Goal: Transaction & Acquisition: Book appointment/travel/reservation

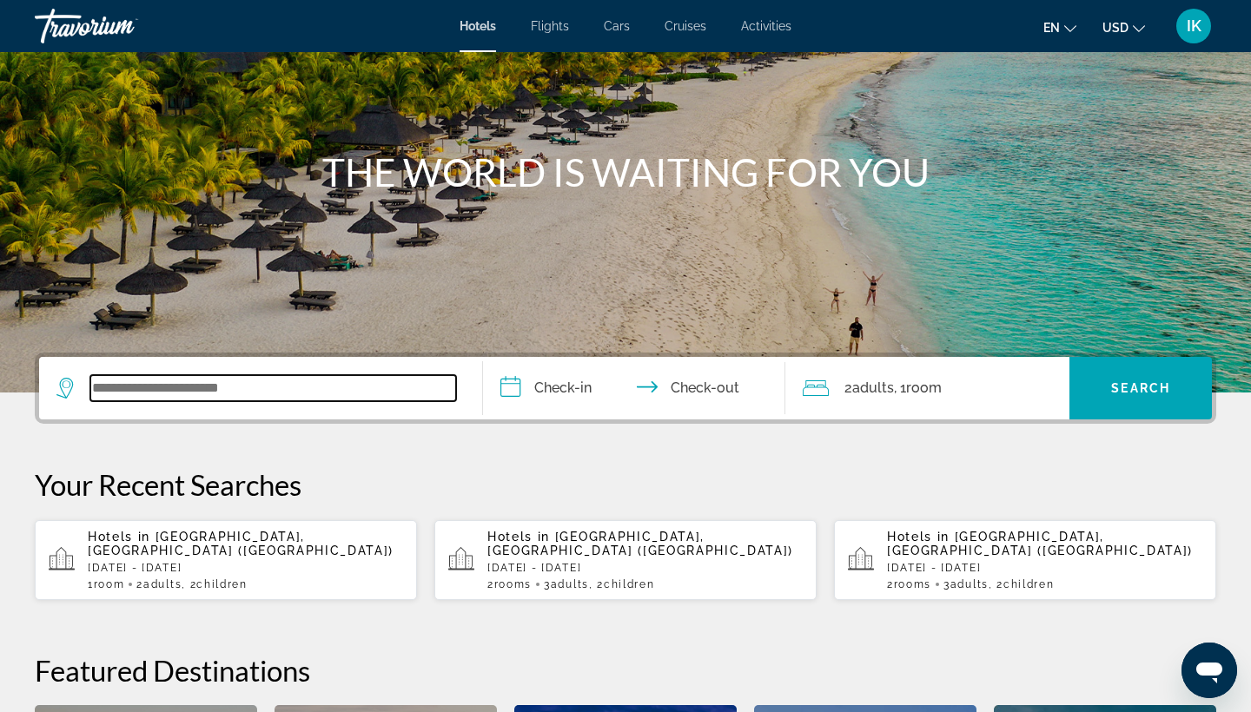
click at [188, 396] on input "Search widget" at bounding box center [273, 388] width 366 height 26
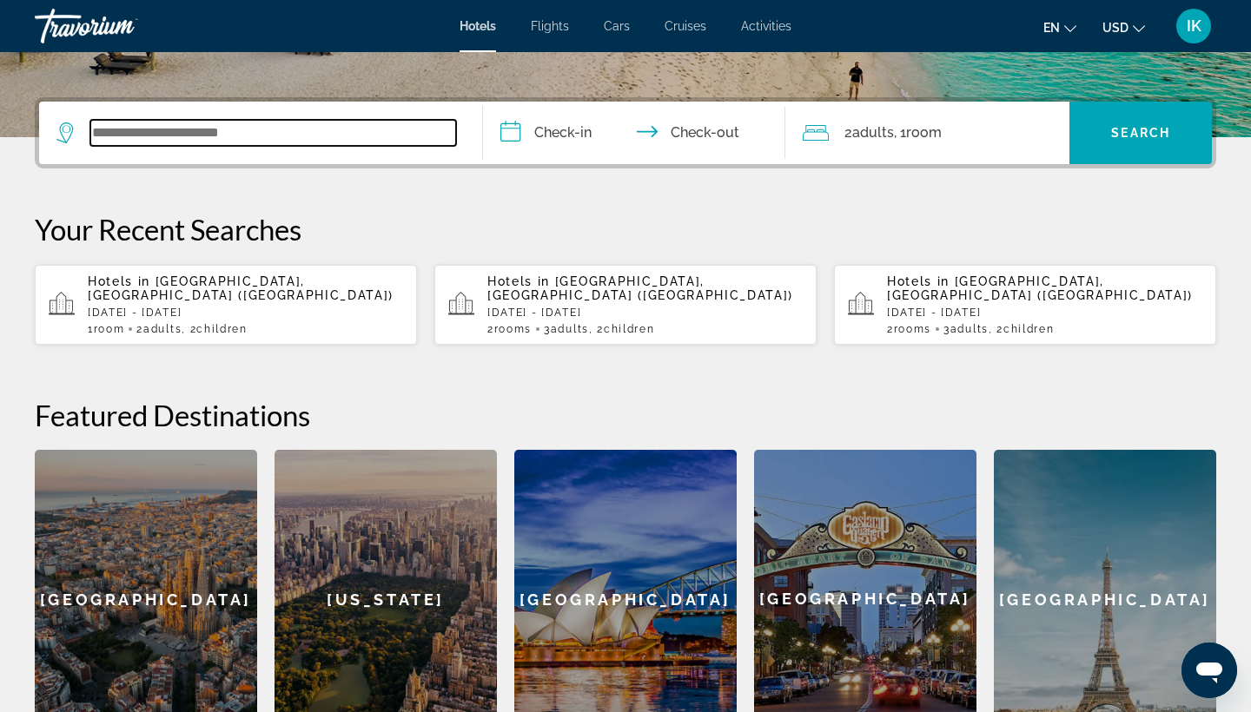
scroll to position [425, 0]
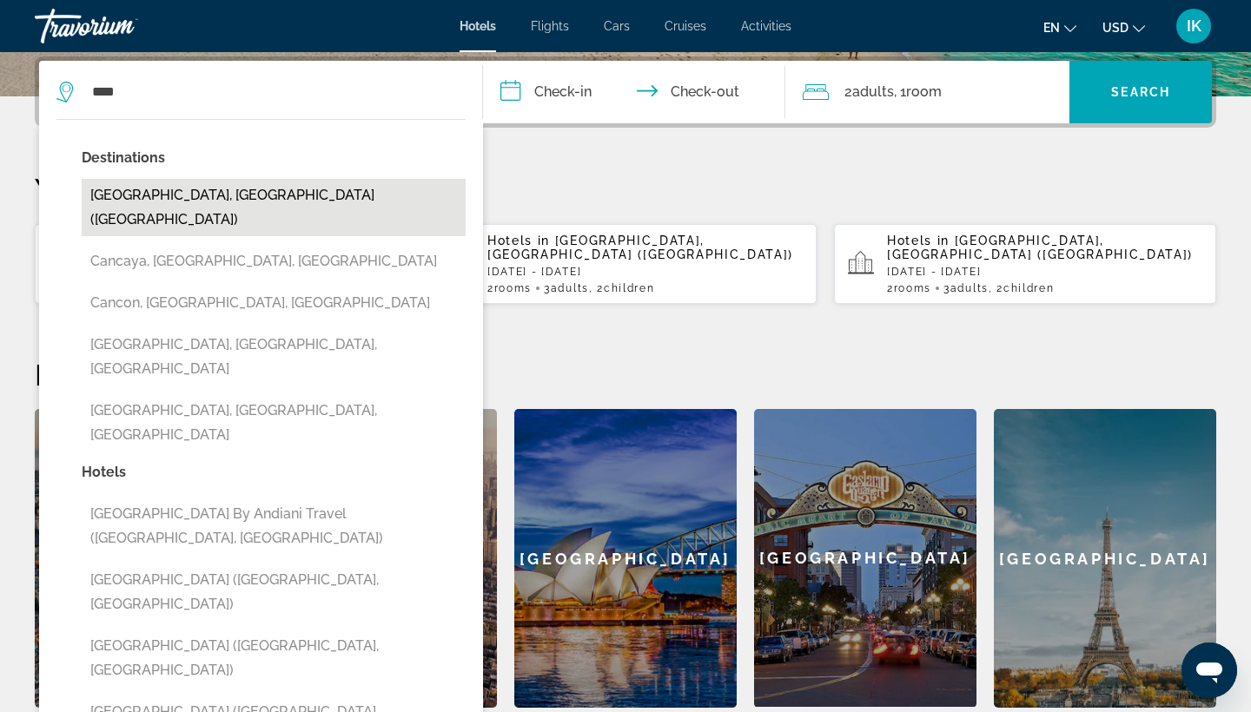
click at [158, 197] on button "[GEOGRAPHIC_DATA], [GEOGRAPHIC_DATA] ([GEOGRAPHIC_DATA])" at bounding box center [274, 207] width 384 height 57
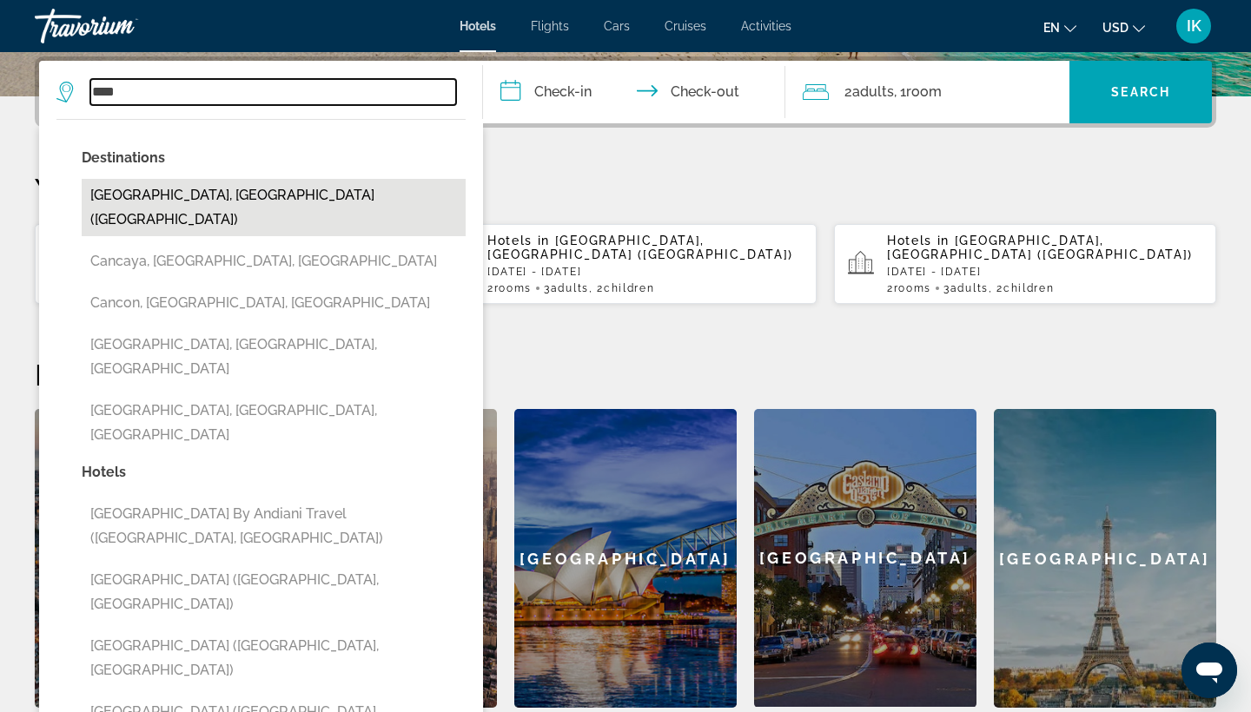
type input "**********"
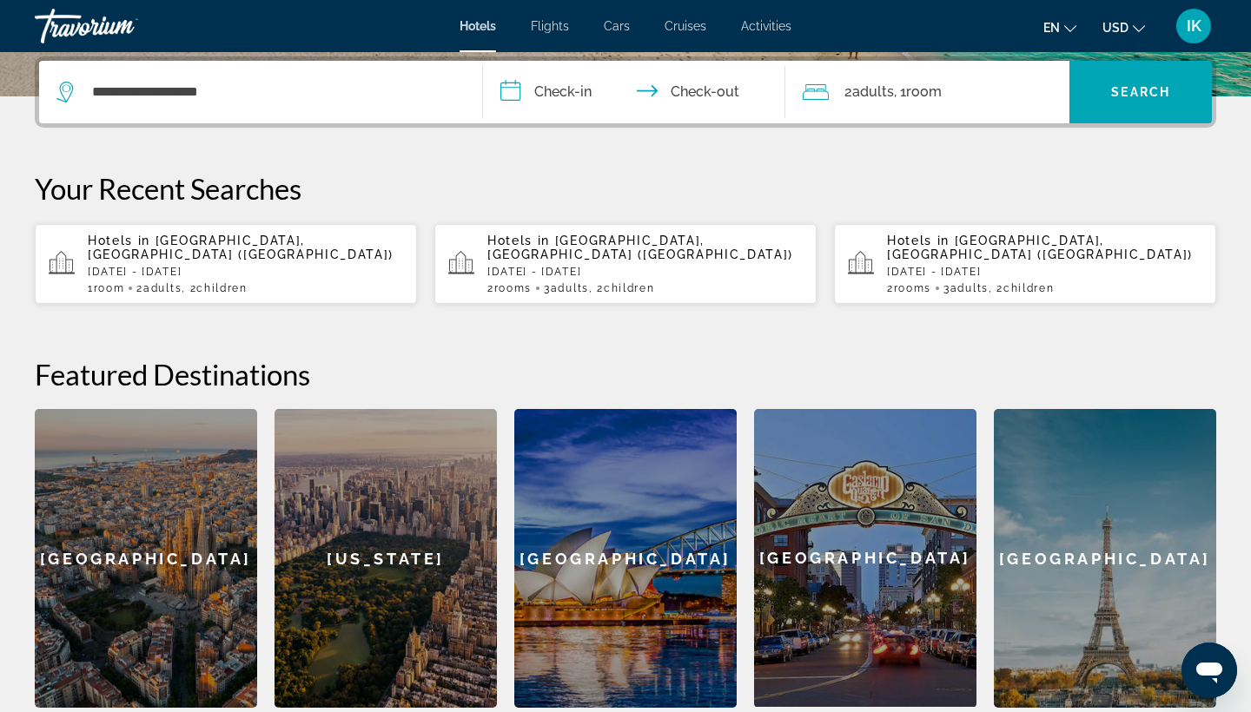
click at [544, 94] on input "**********" at bounding box center [637, 95] width 309 height 68
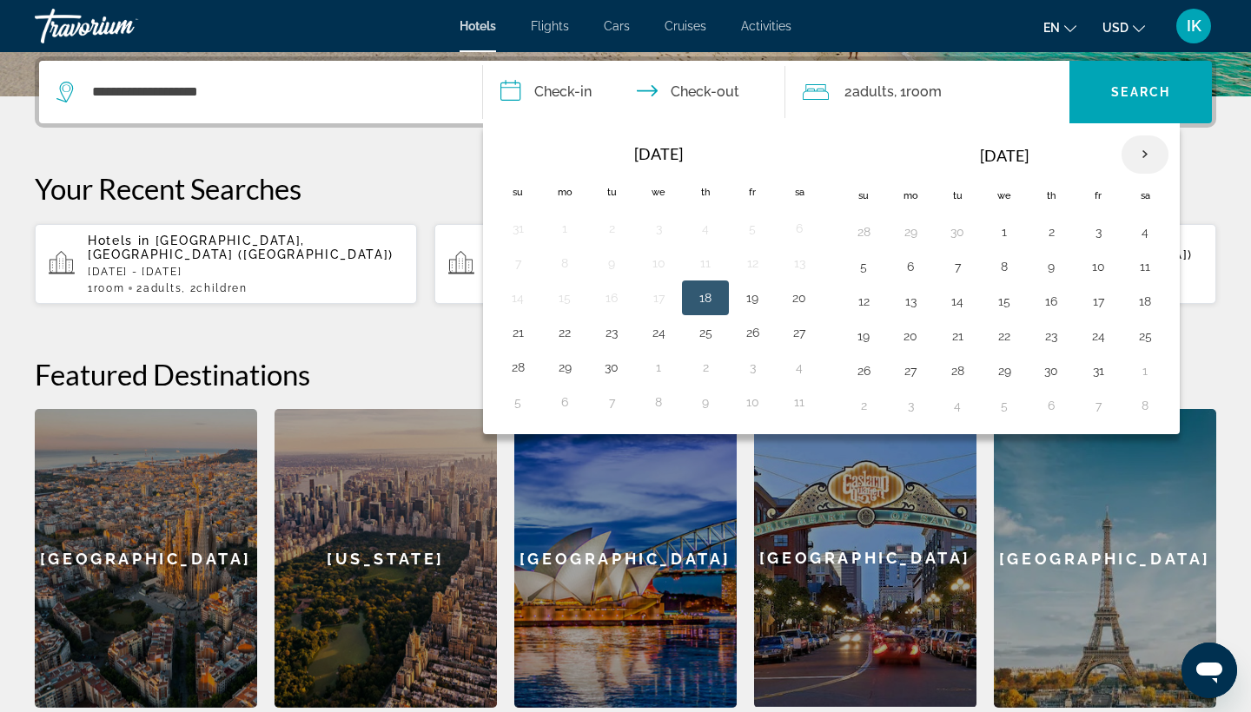
click at [1152, 157] on th "Next month" at bounding box center [1145, 155] width 47 height 38
click at [713, 337] on button "20" at bounding box center [706, 336] width 28 height 24
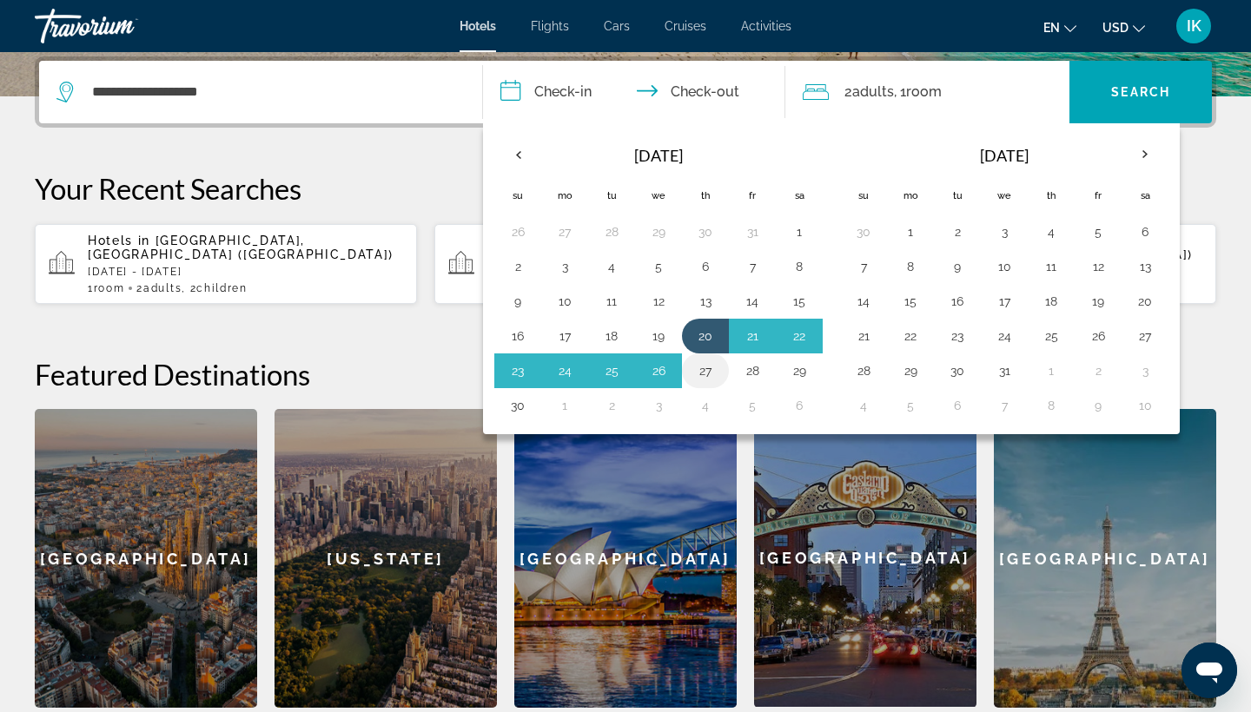
click at [710, 369] on button "27" at bounding box center [706, 371] width 28 height 24
type input "**********"
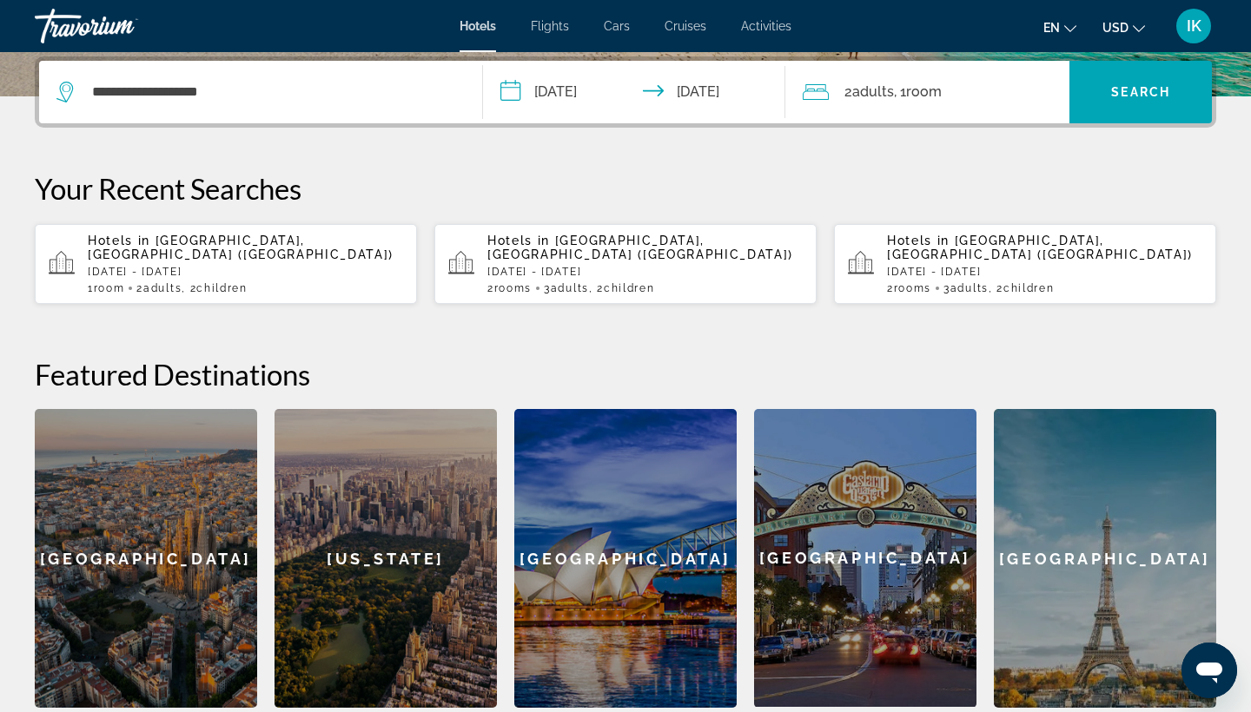
click at [845, 87] on span "2 Adult Adults" at bounding box center [870, 92] width 50 height 24
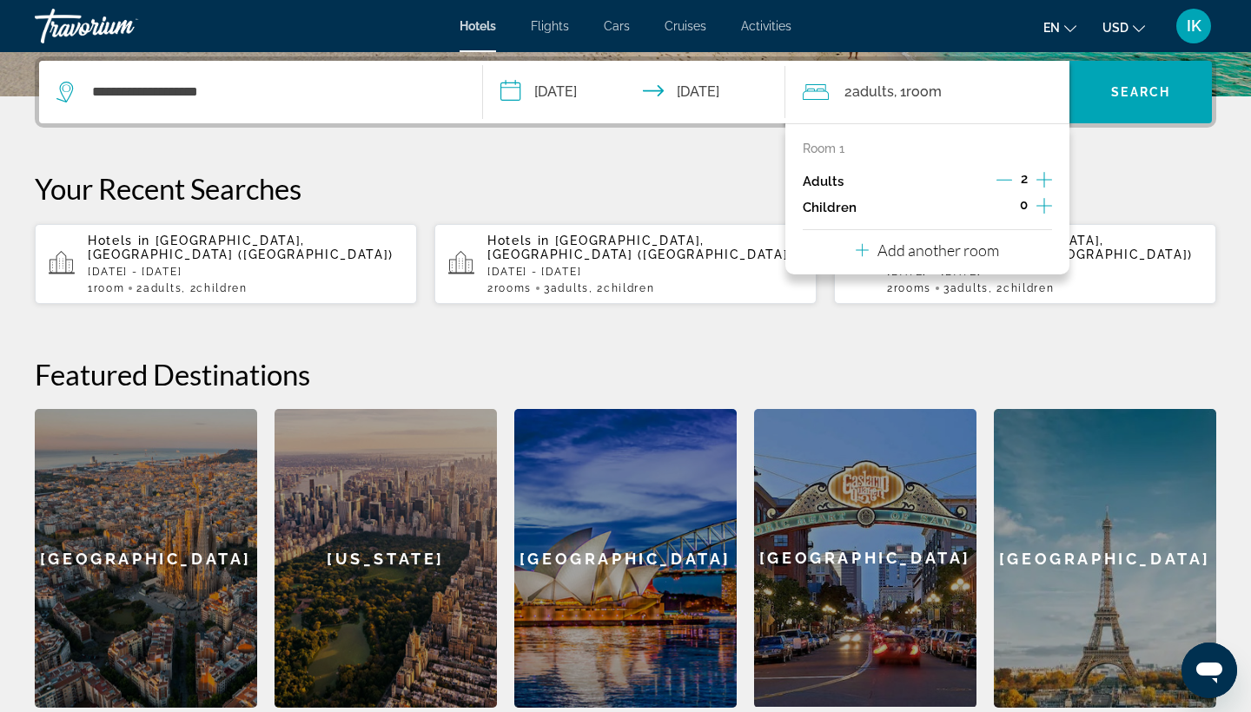
click at [1044, 216] on icon "Increment children" at bounding box center [1045, 205] width 16 height 21
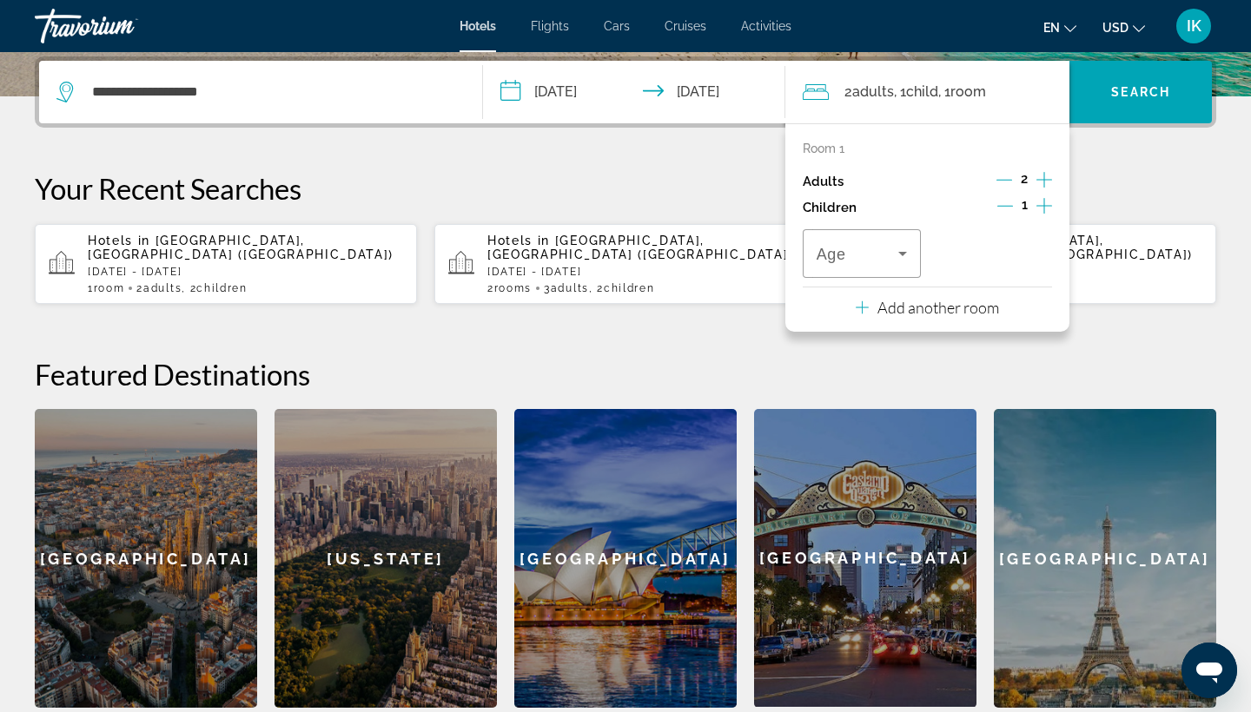
click at [1044, 216] on icon "Increment children" at bounding box center [1045, 205] width 16 height 21
click at [893, 264] on icon "Travelers: 2 adults, 2 children" at bounding box center [902, 253] width 21 height 21
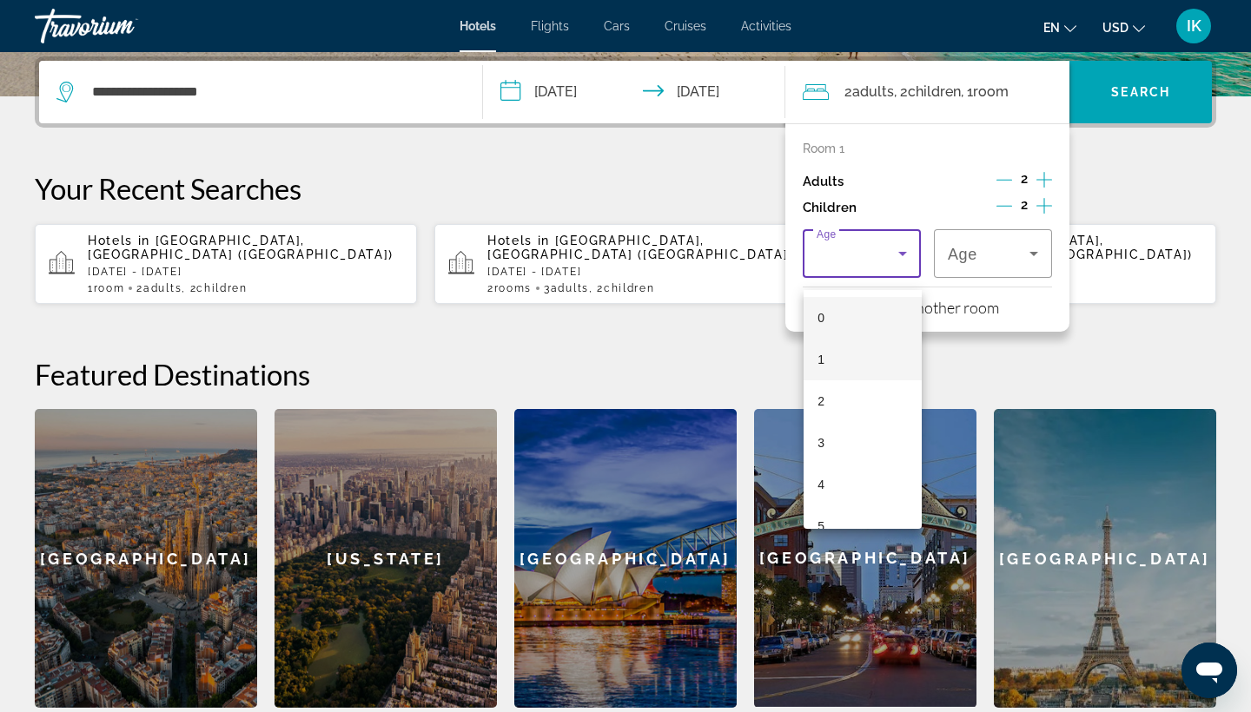
click at [849, 344] on mat-option "1" at bounding box center [863, 360] width 118 height 42
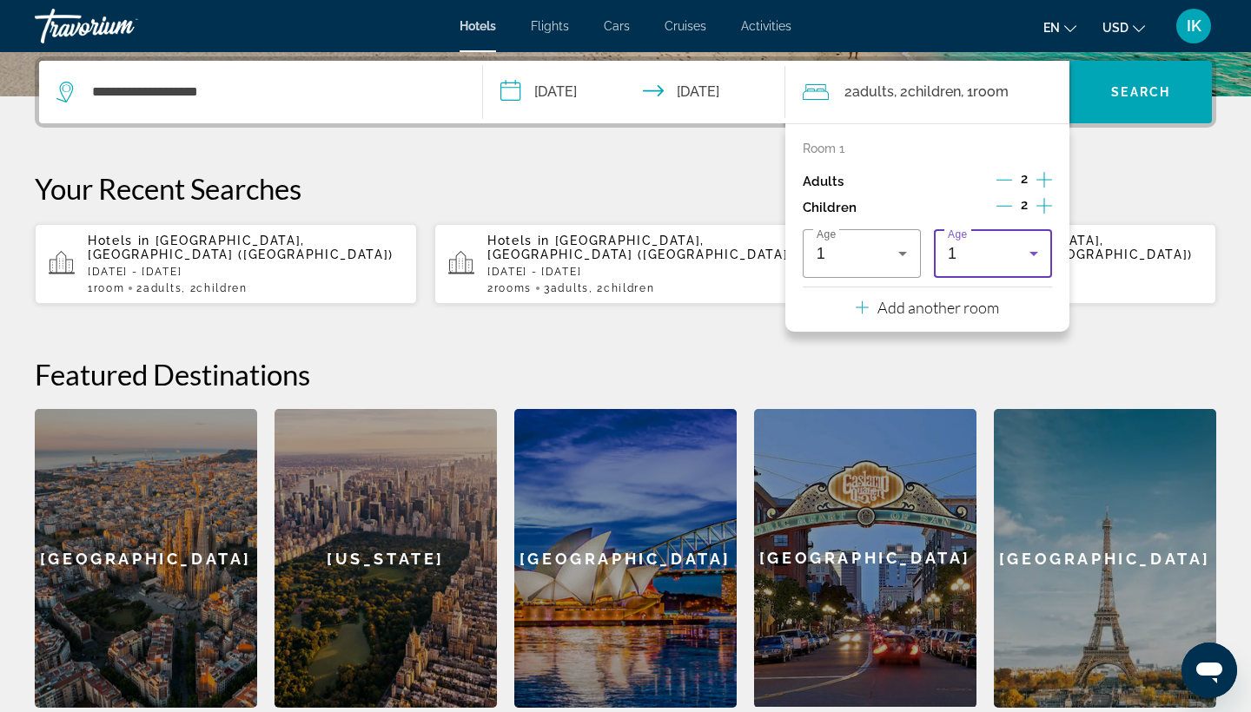
click at [978, 264] on div "1" at bounding box center [989, 253] width 82 height 21
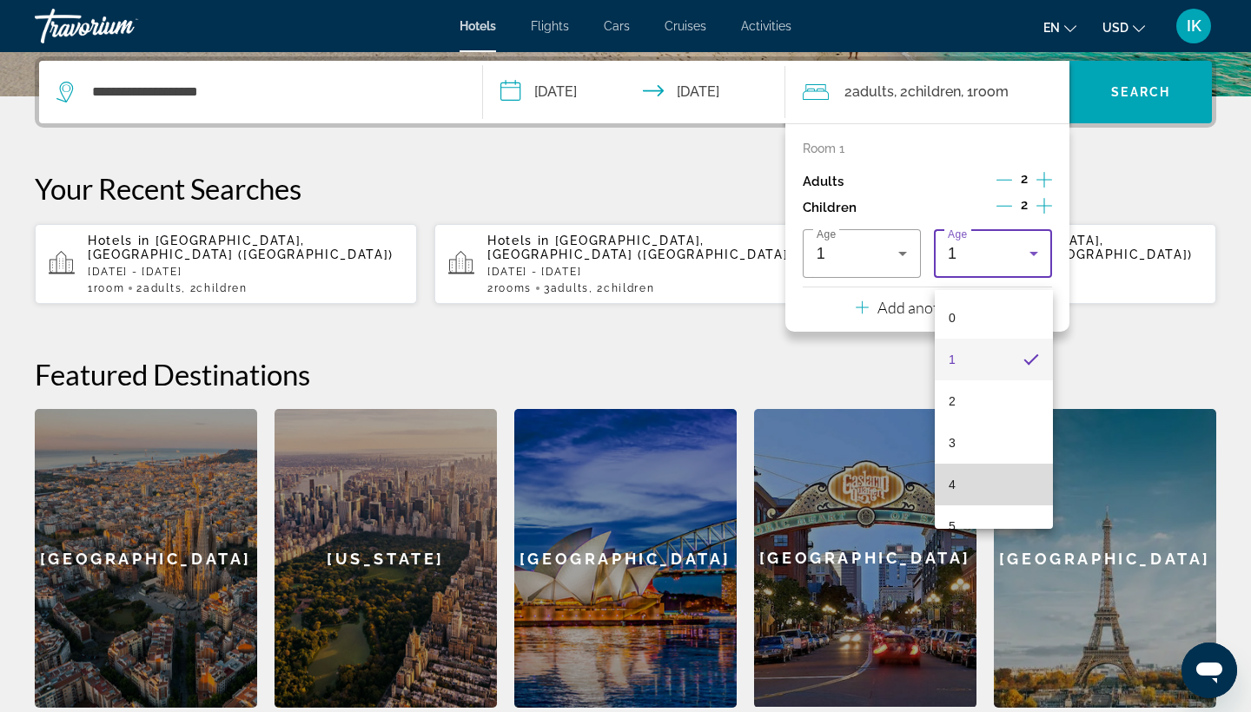
click at [956, 480] on mat-option "4" at bounding box center [994, 485] width 118 height 42
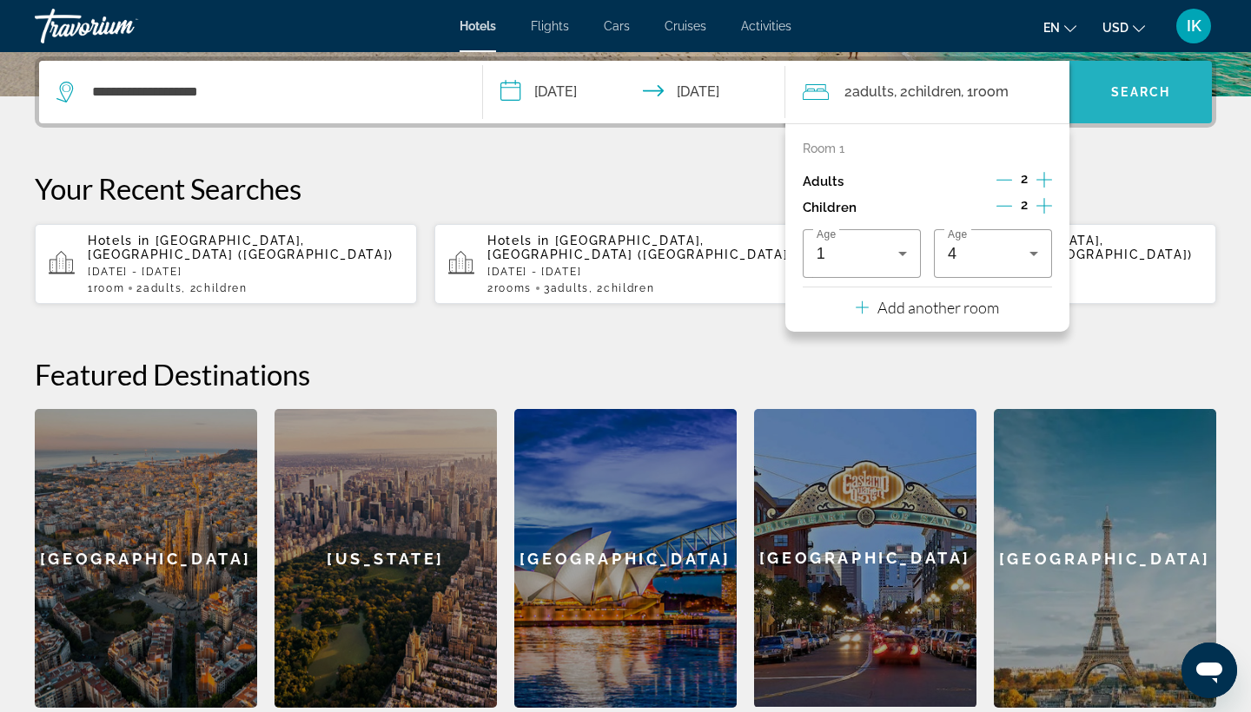
click at [1120, 93] on span "Search" at bounding box center [1140, 92] width 59 height 14
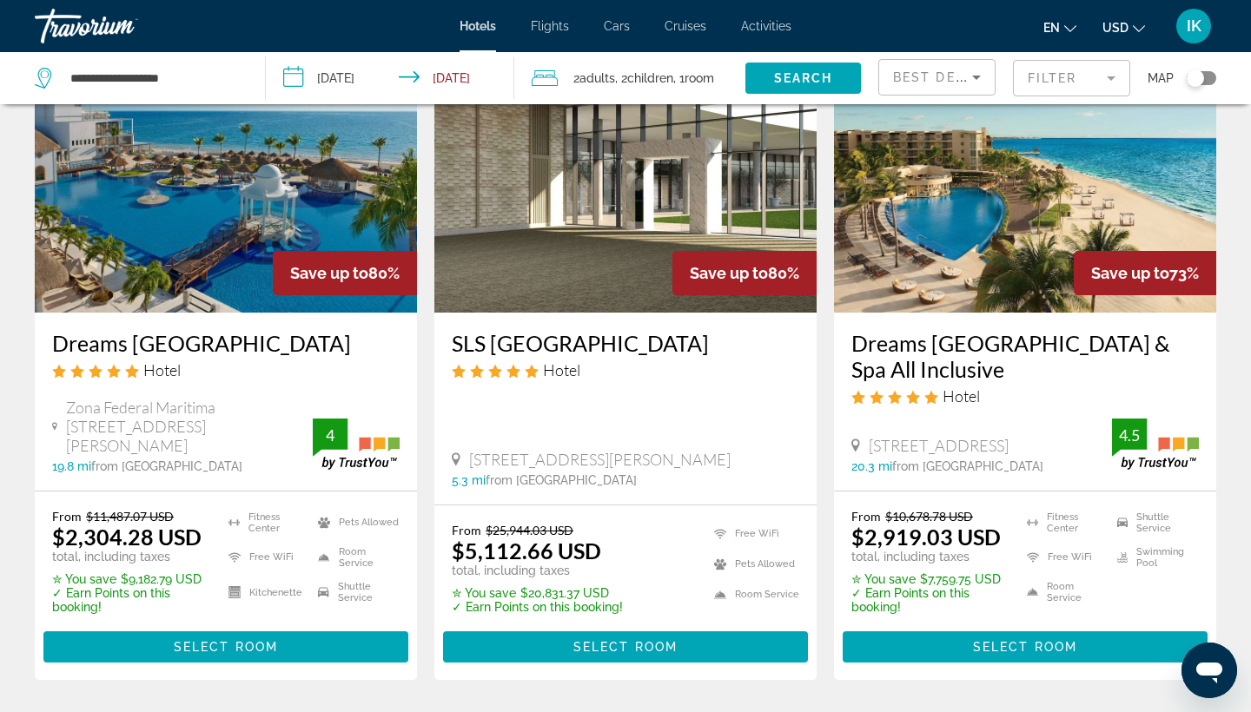
scroll to position [165, 0]
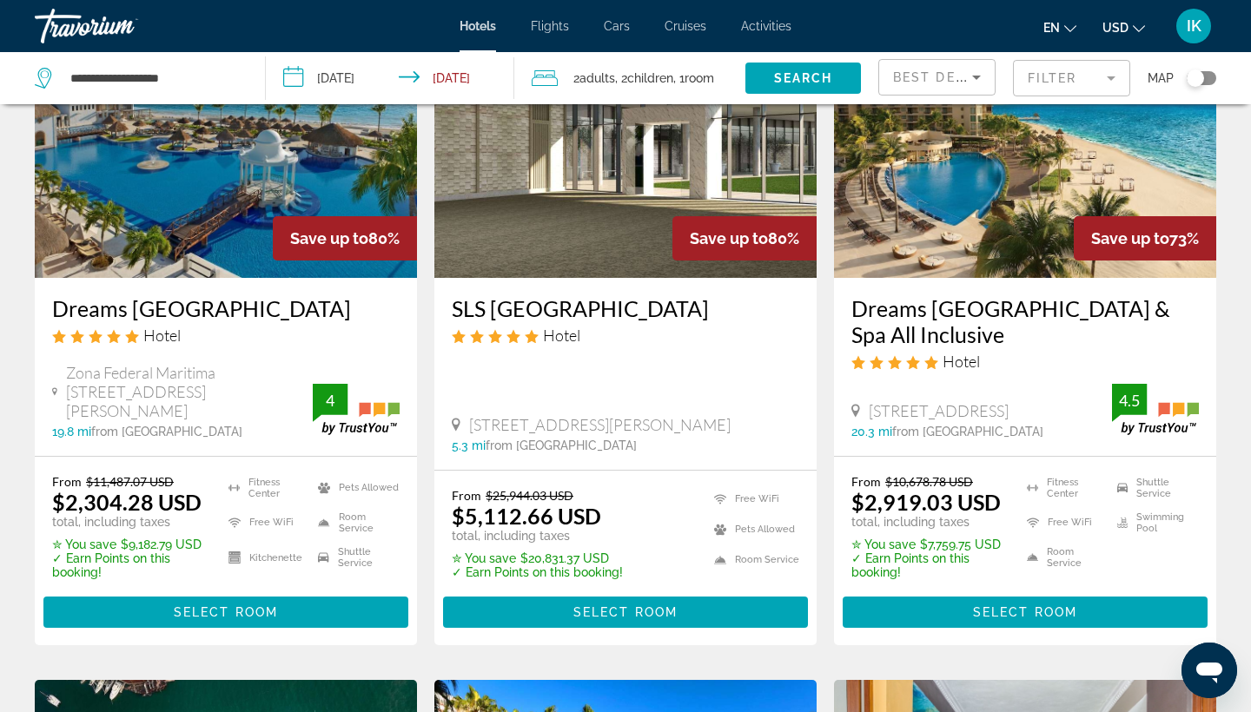
click at [517, 314] on h3 "SLS [GEOGRAPHIC_DATA]" at bounding box center [626, 308] width 348 height 26
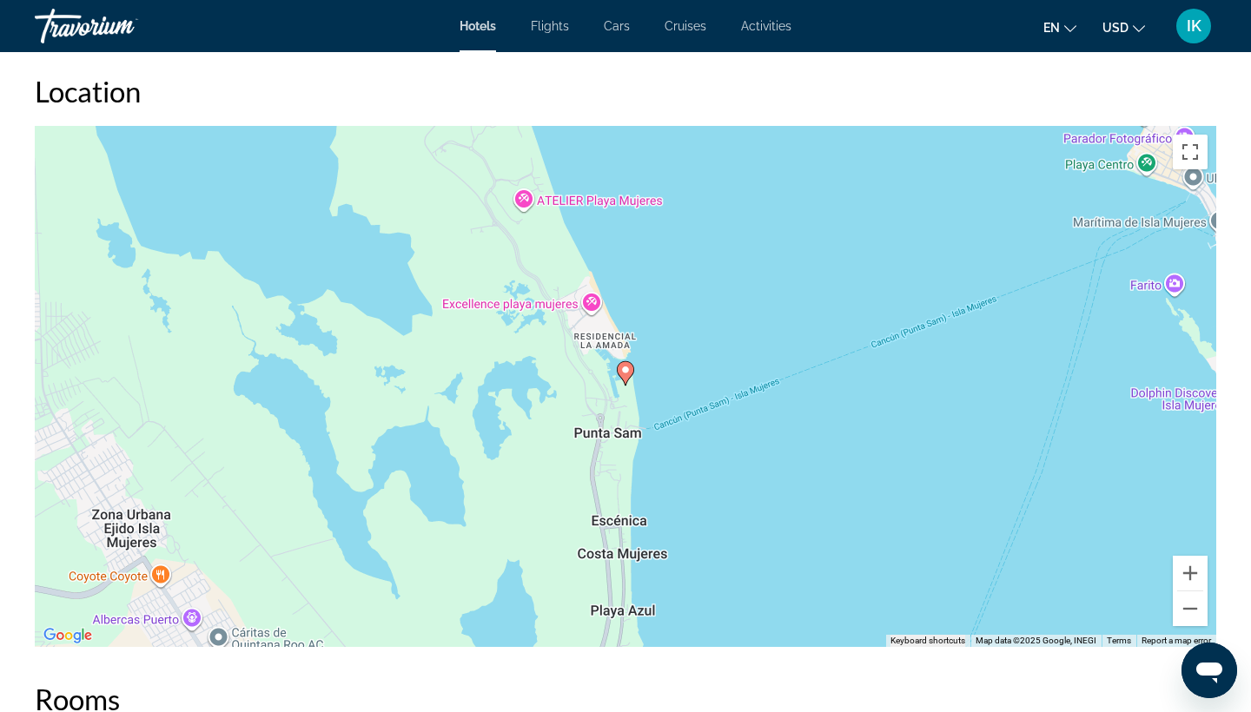
scroll to position [1478, 0]
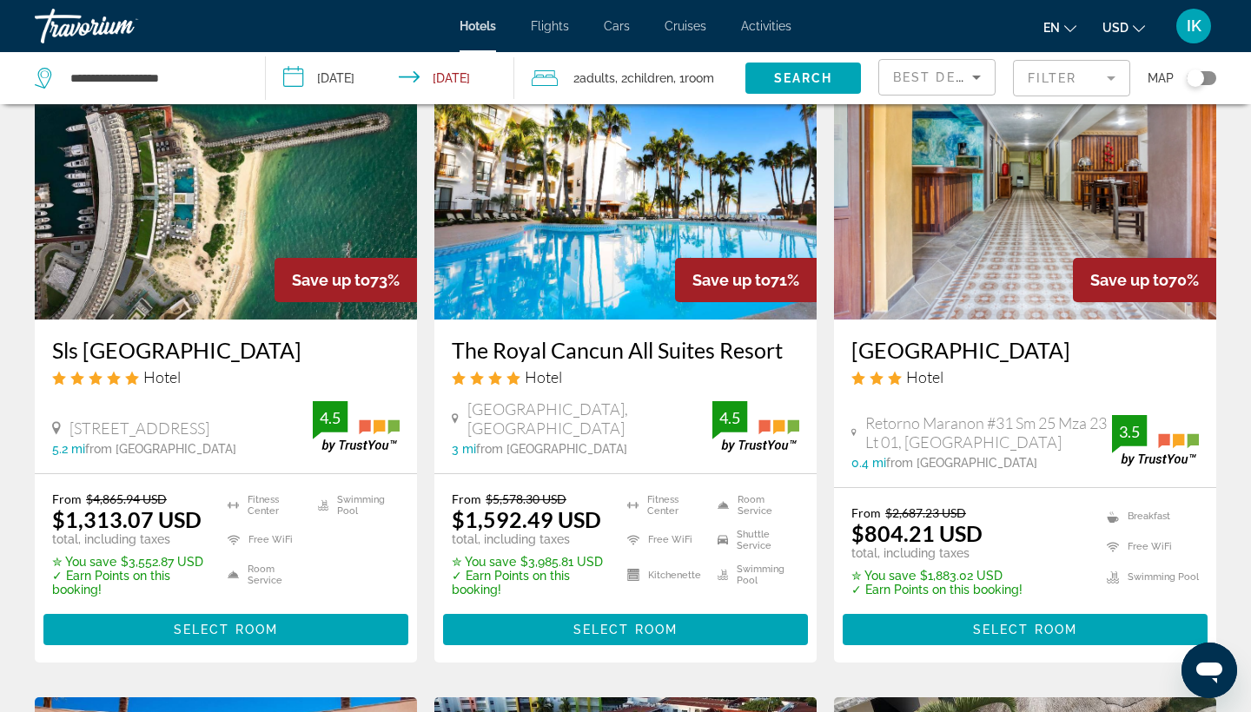
scroll to position [805, 0]
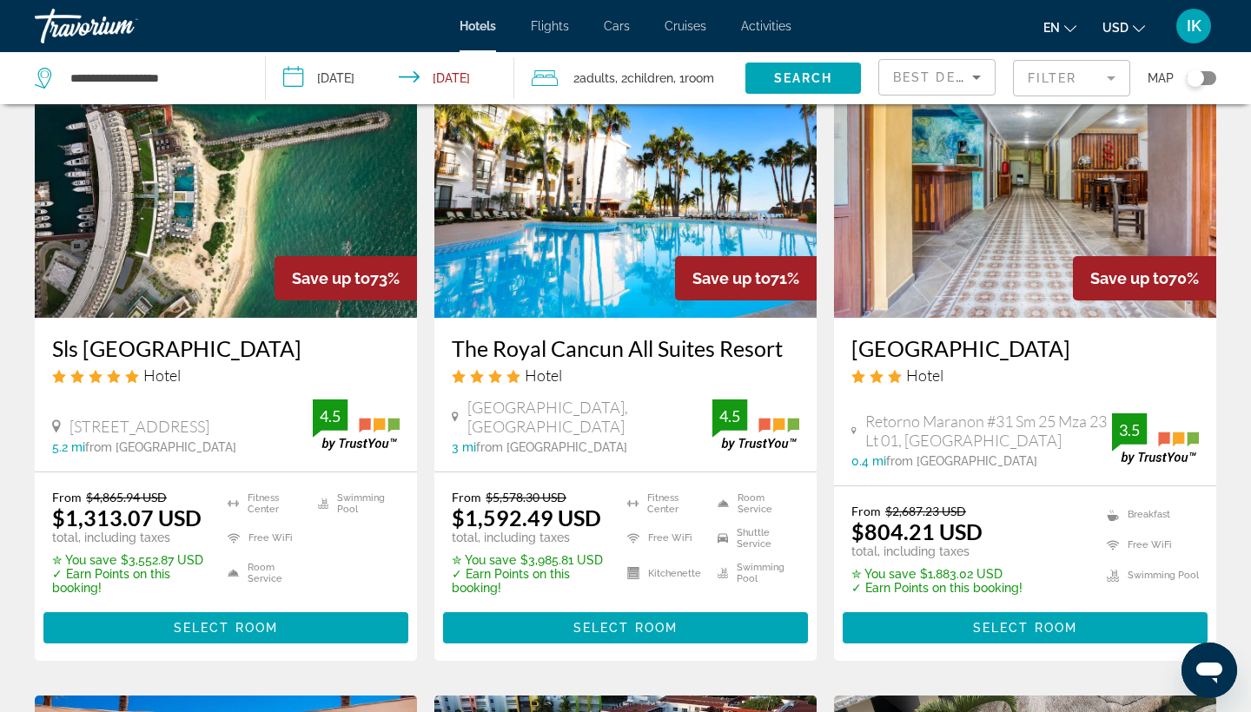
click at [142, 374] on div "Hotel" at bounding box center [226, 375] width 348 height 19
click at [141, 354] on h3 "Sls [GEOGRAPHIC_DATA]" at bounding box center [226, 348] width 348 height 26
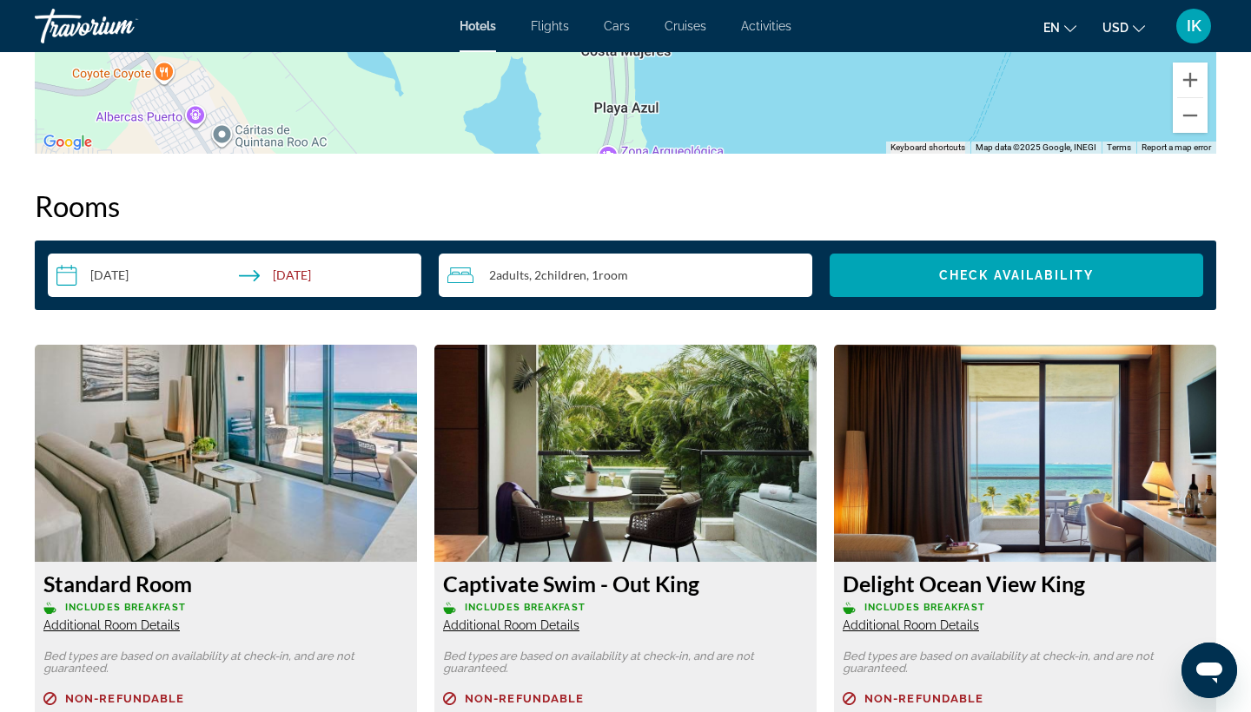
scroll to position [2028, 0]
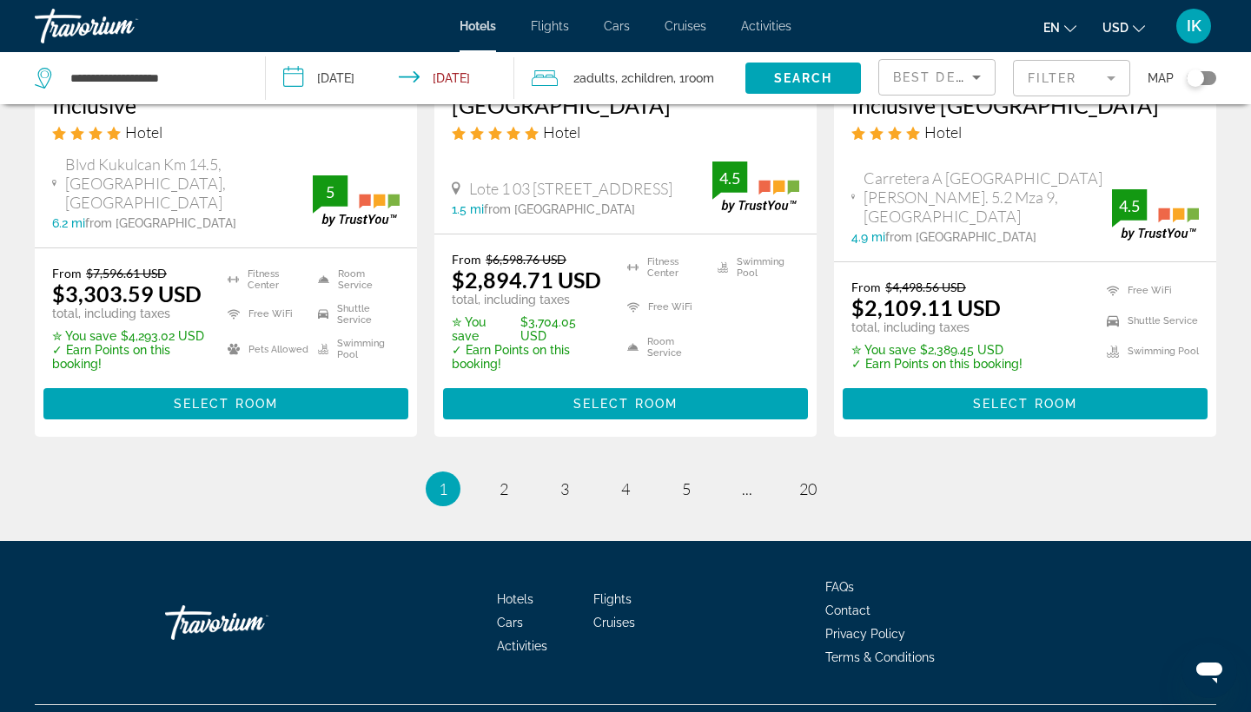
scroll to position [2412, 0]
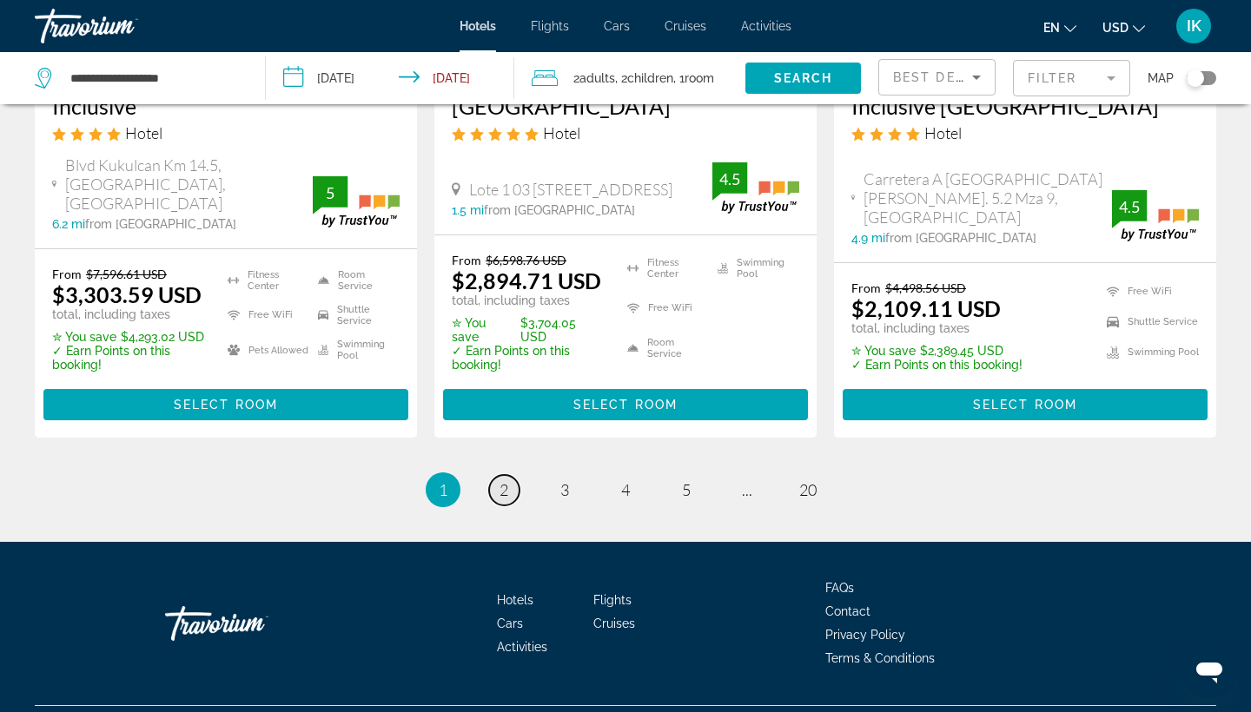
click at [498, 475] on link "page 2" at bounding box center [504, 490] width 30 height 30
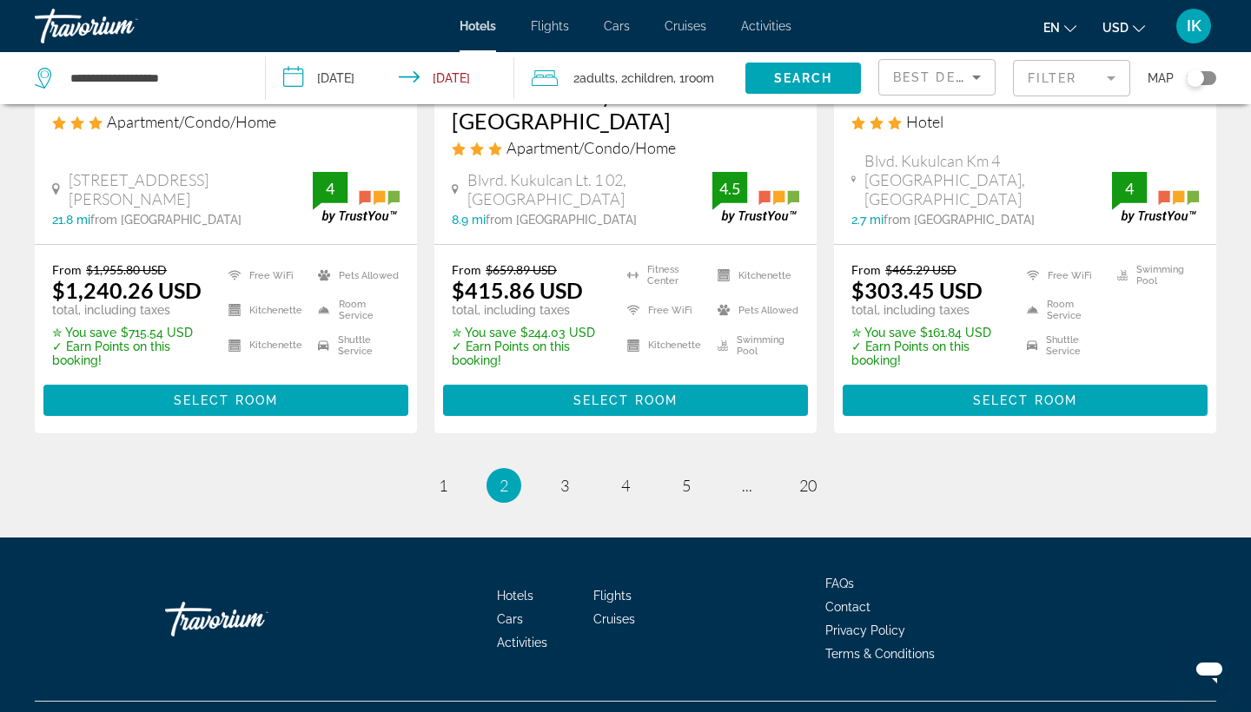
scroll to position [2508, 0]
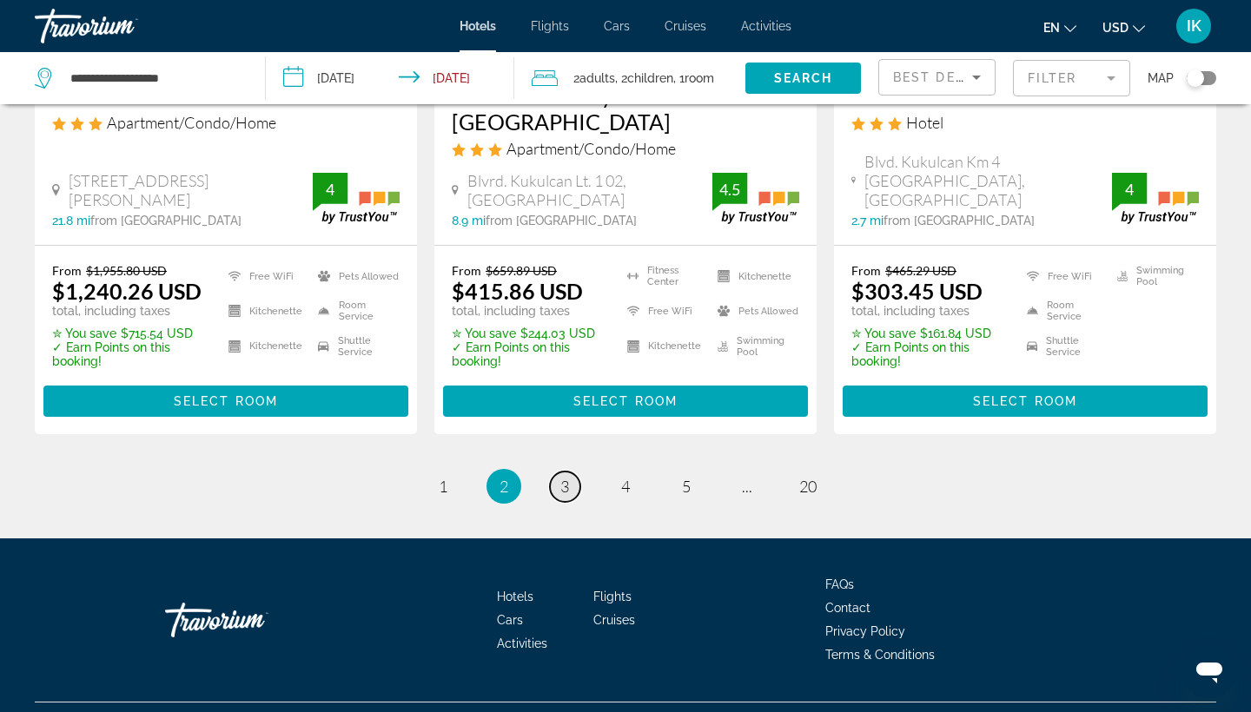
click at [566, 477] on span "3" at bounding box center [564, 486] width 9 height 19
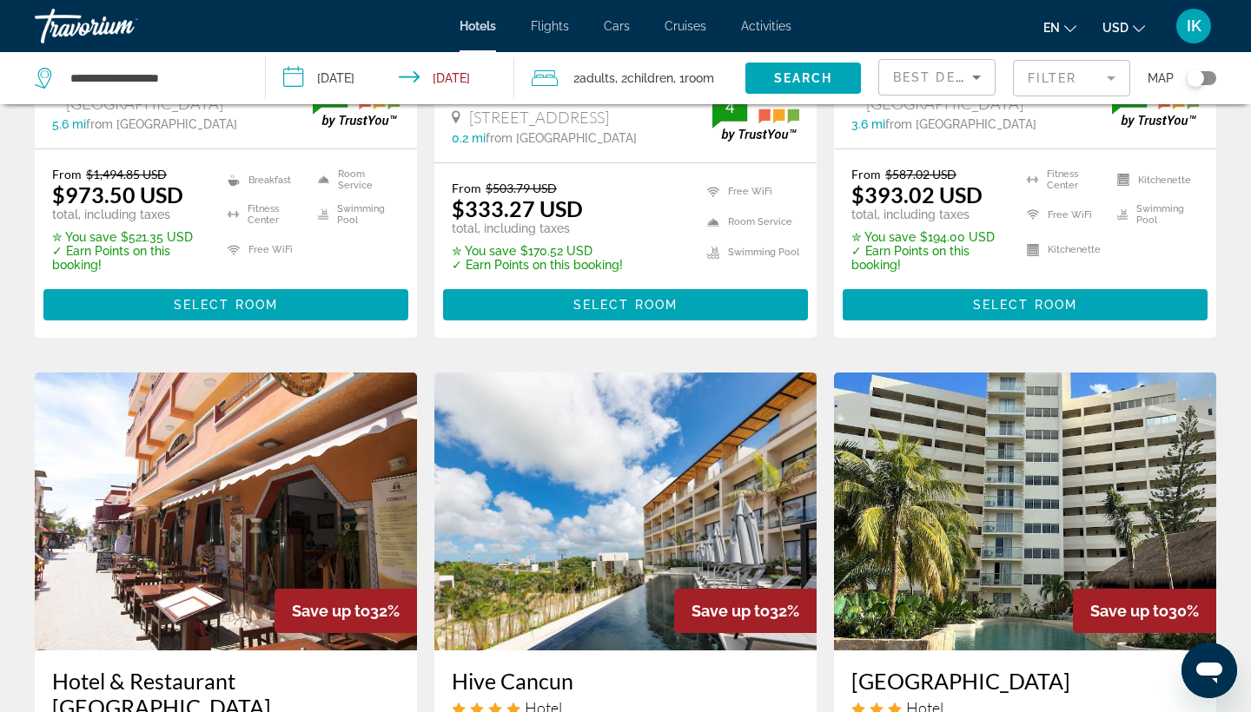
scroll to position [392, 0]
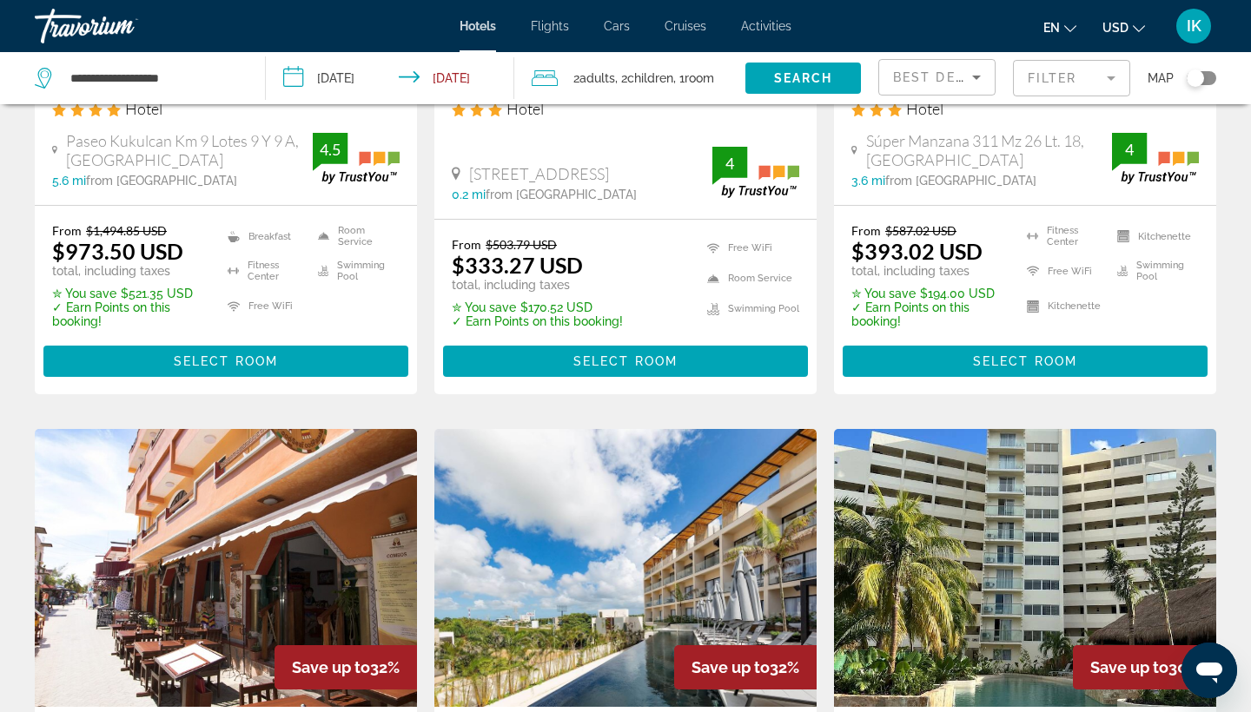
click at [1037, 81] on mat-form-field "Filter" at bounding box center [1071, 78] width 117 height 36
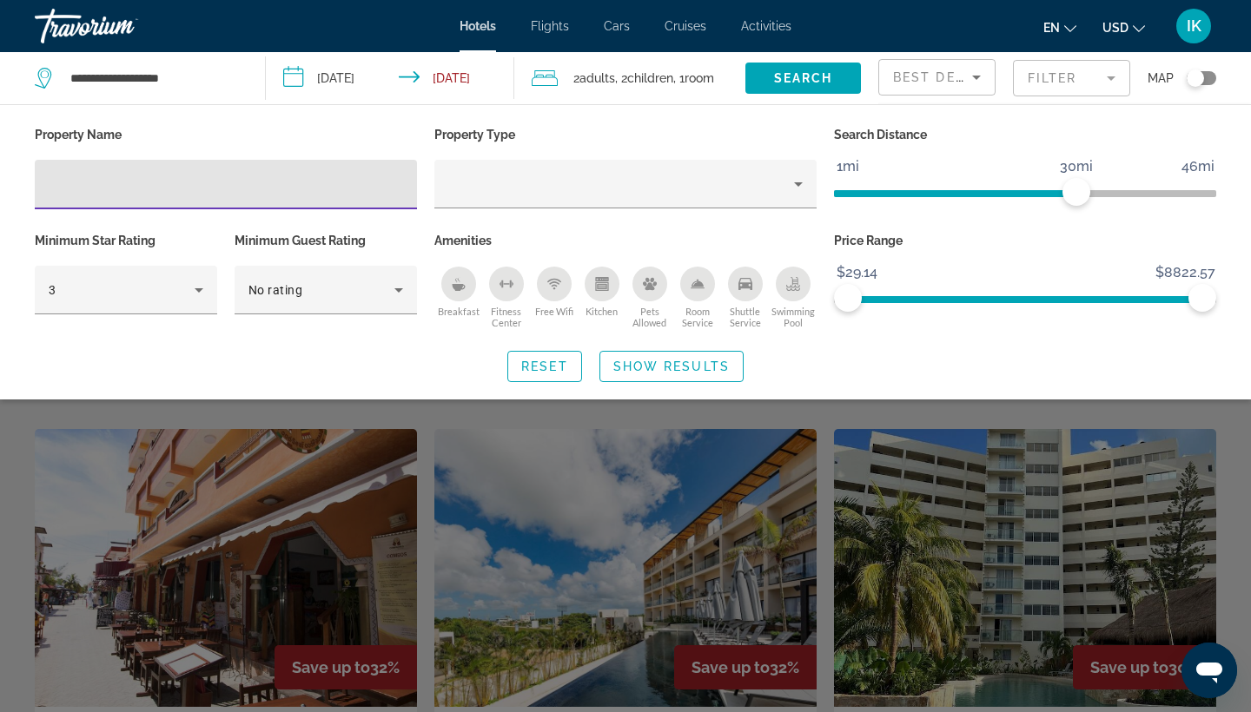
scroll to position [2428, 0]
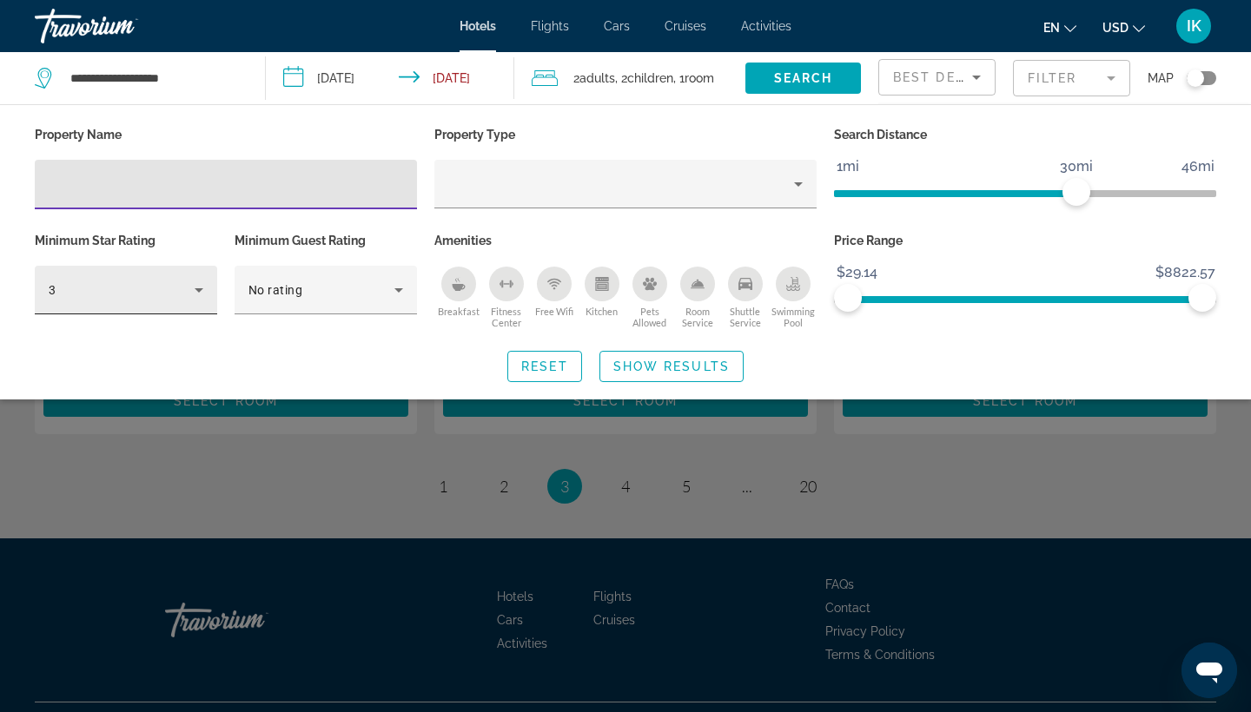
click at [200, 293] on icon "Hotel Filters" at bounding box center [199, 290] width 9 height 4
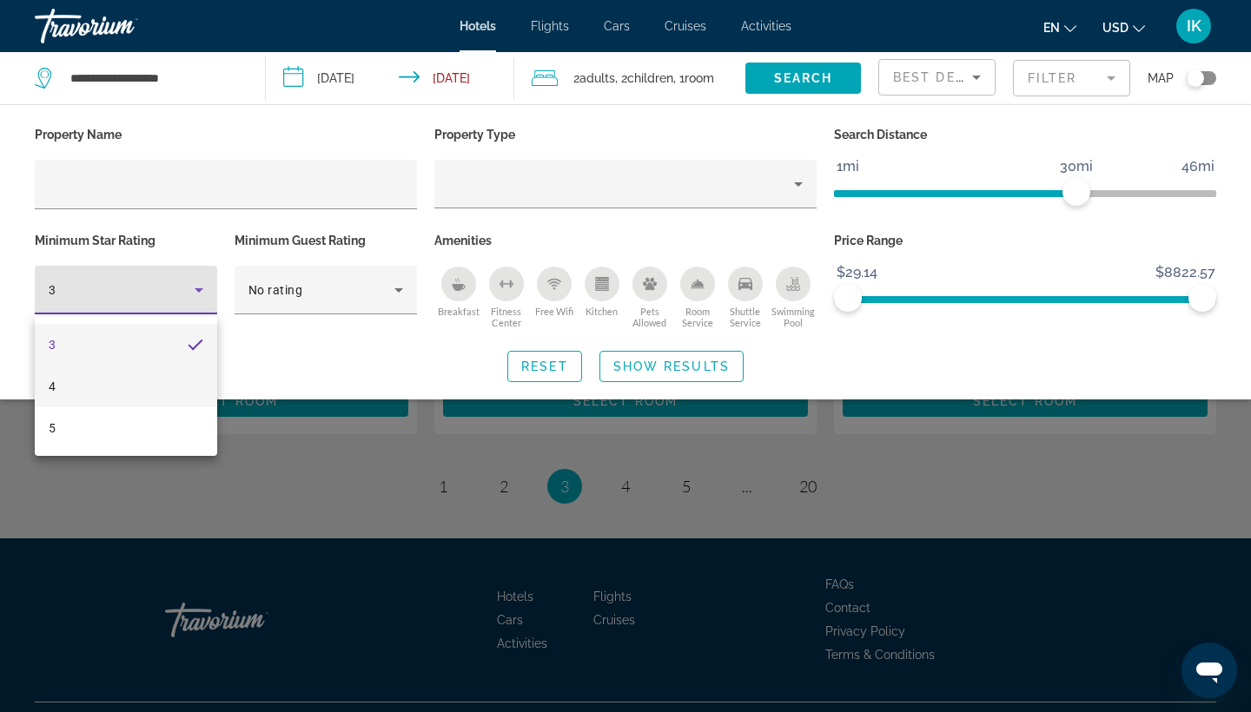
click at [82, 388] on mat-option "4" at bounding box center [126, 387] width 182 height 42
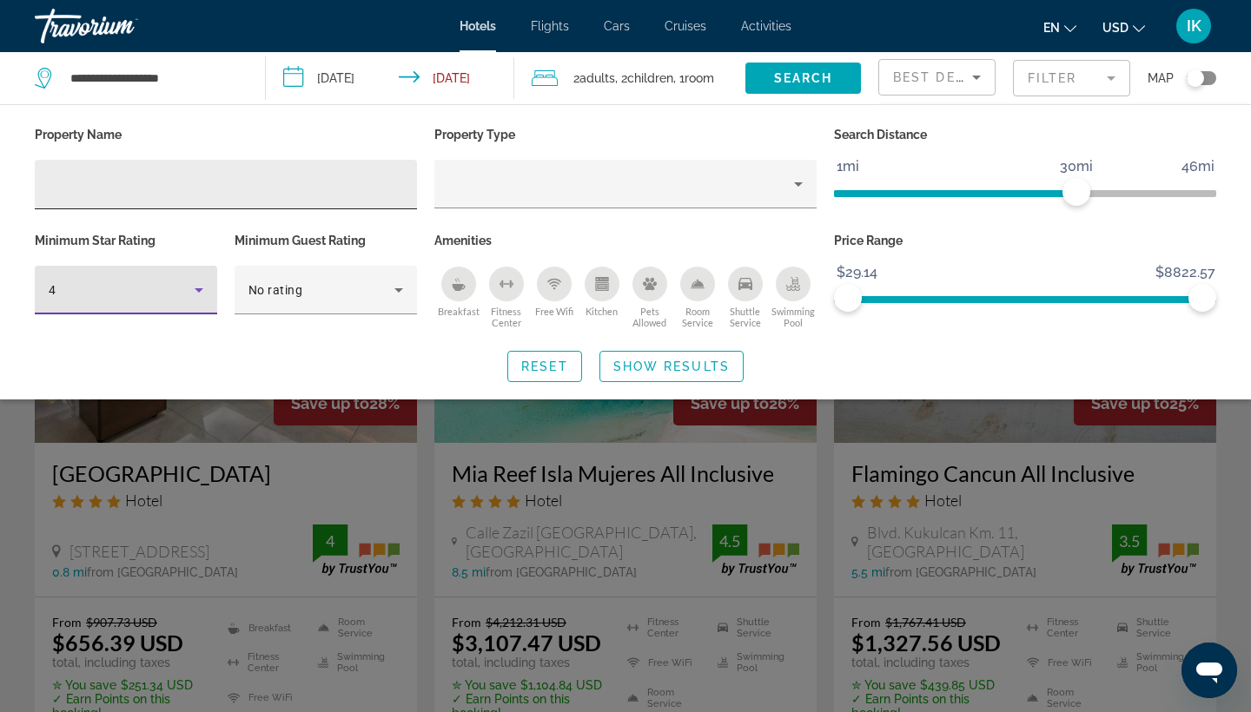
click at [341, 194] on input "Hotel Filters" at bounding box center [226, 185] width 354 height 21
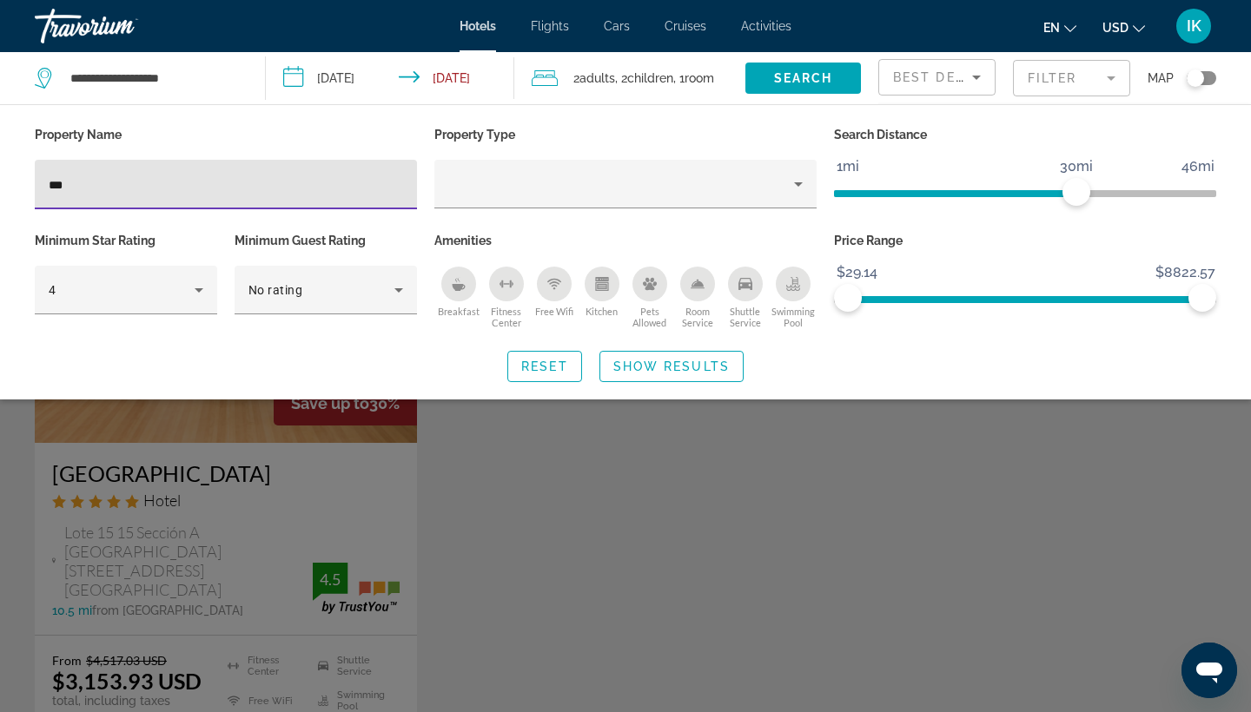
type input "***"
click at [560, 508] on div "Search widget" at bounding box center [625, 487] width 1251 height 452
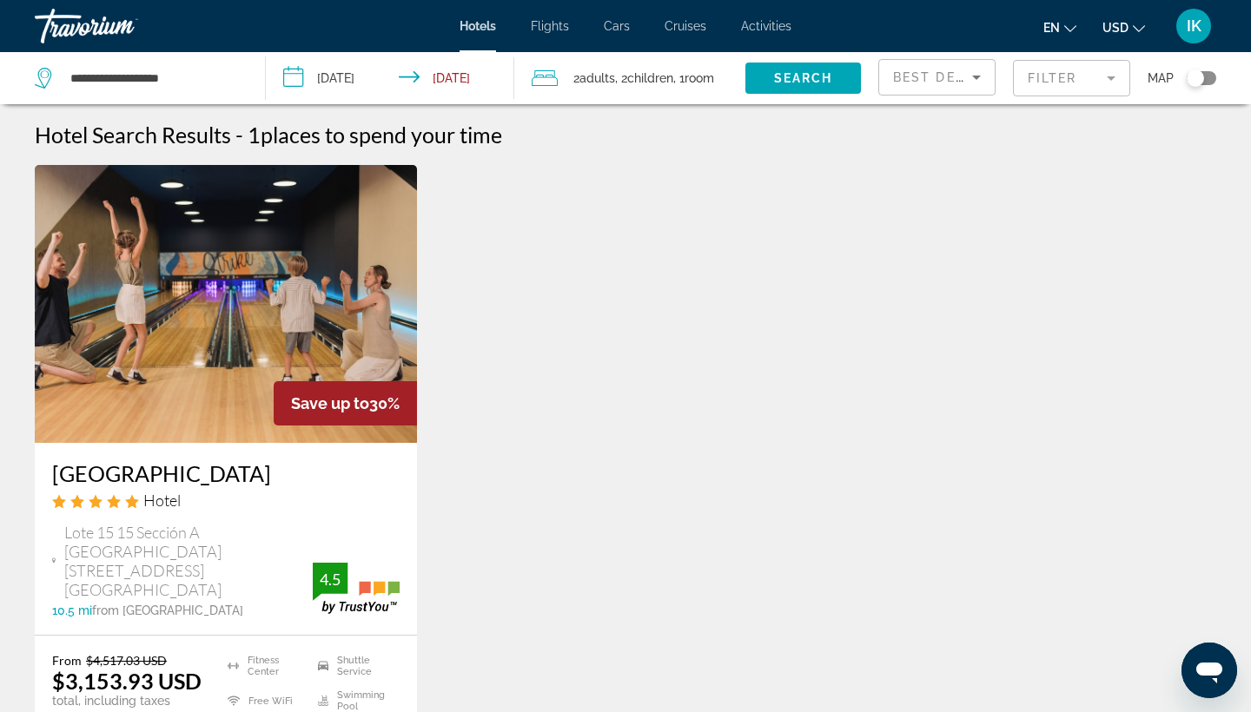
click at [178, 467] on h3 "[GEOGRAPHIC_DATA]" at bounding box center [226, 474] width 348 height 26
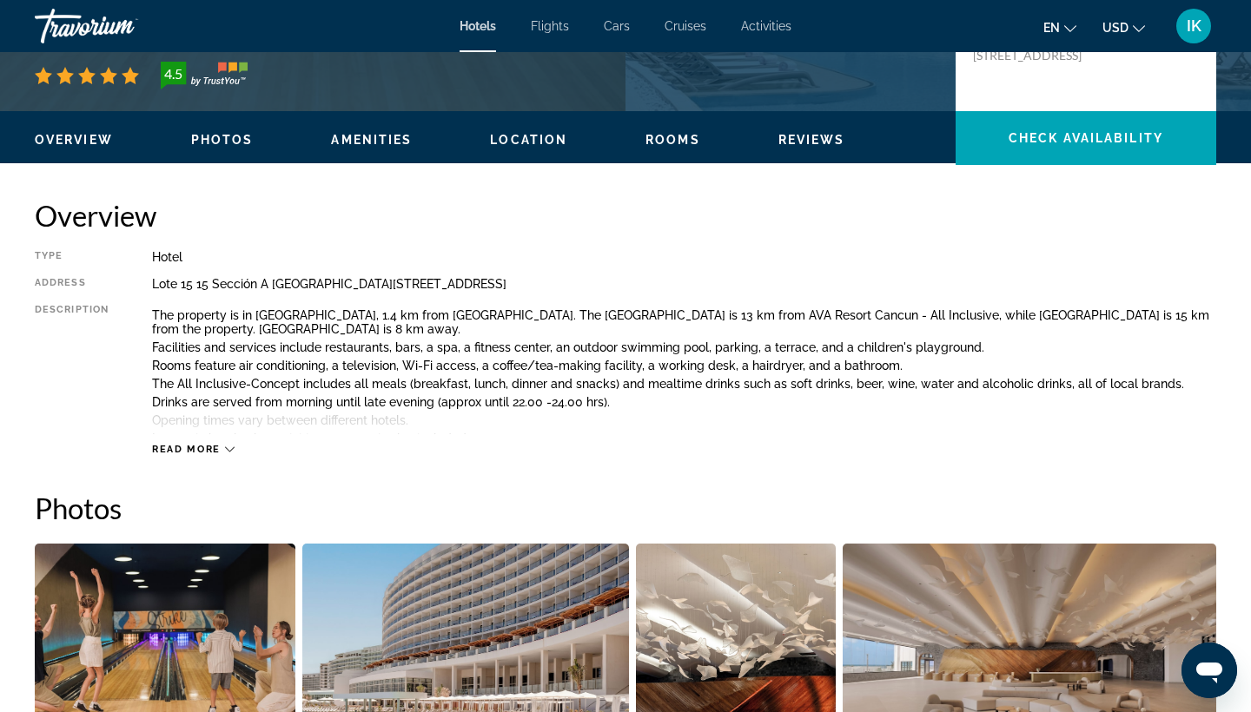
scroll to position [361, 0]
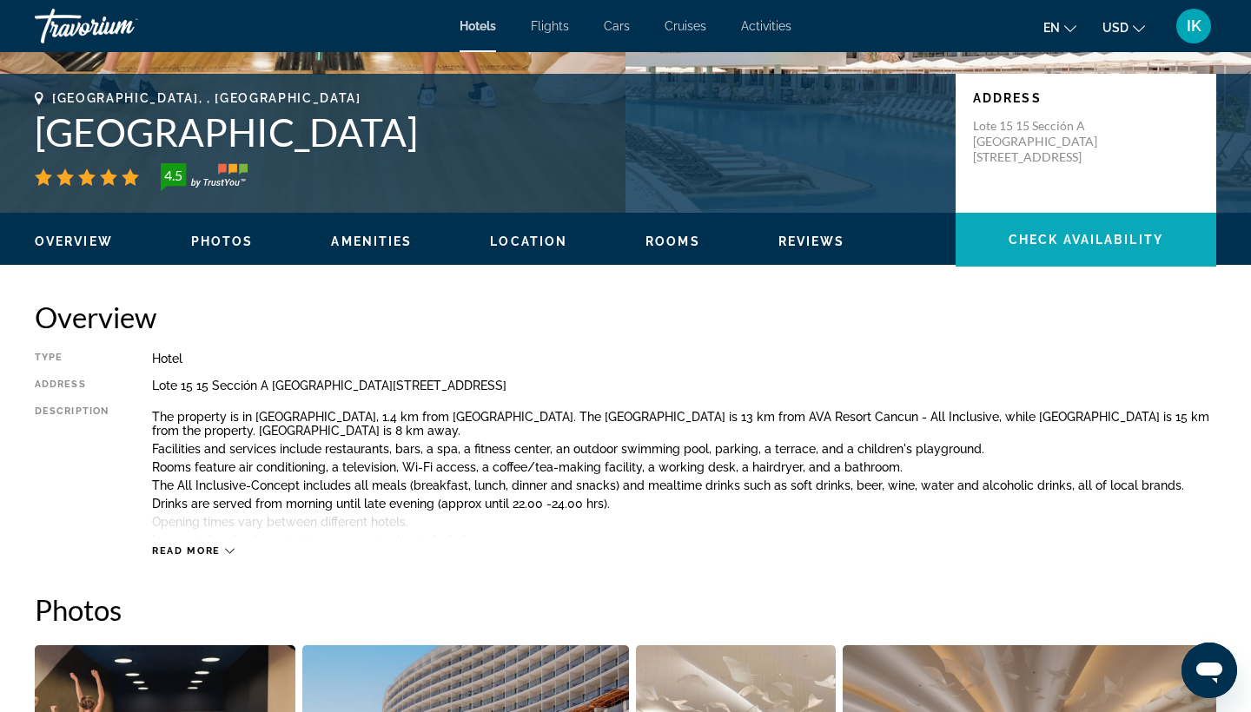
click at [1031, 261] on span "Main content" at bounding box center [1086, 240] width 261 height 42
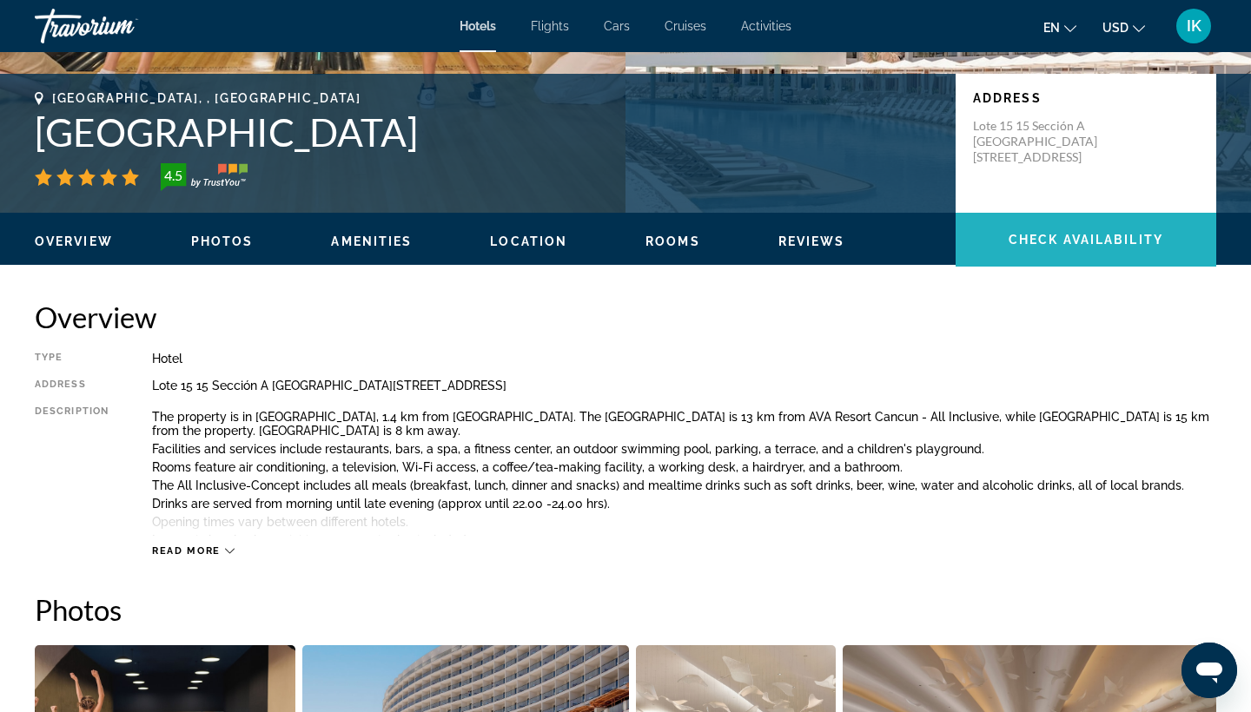
scroll to position [2199, 0]
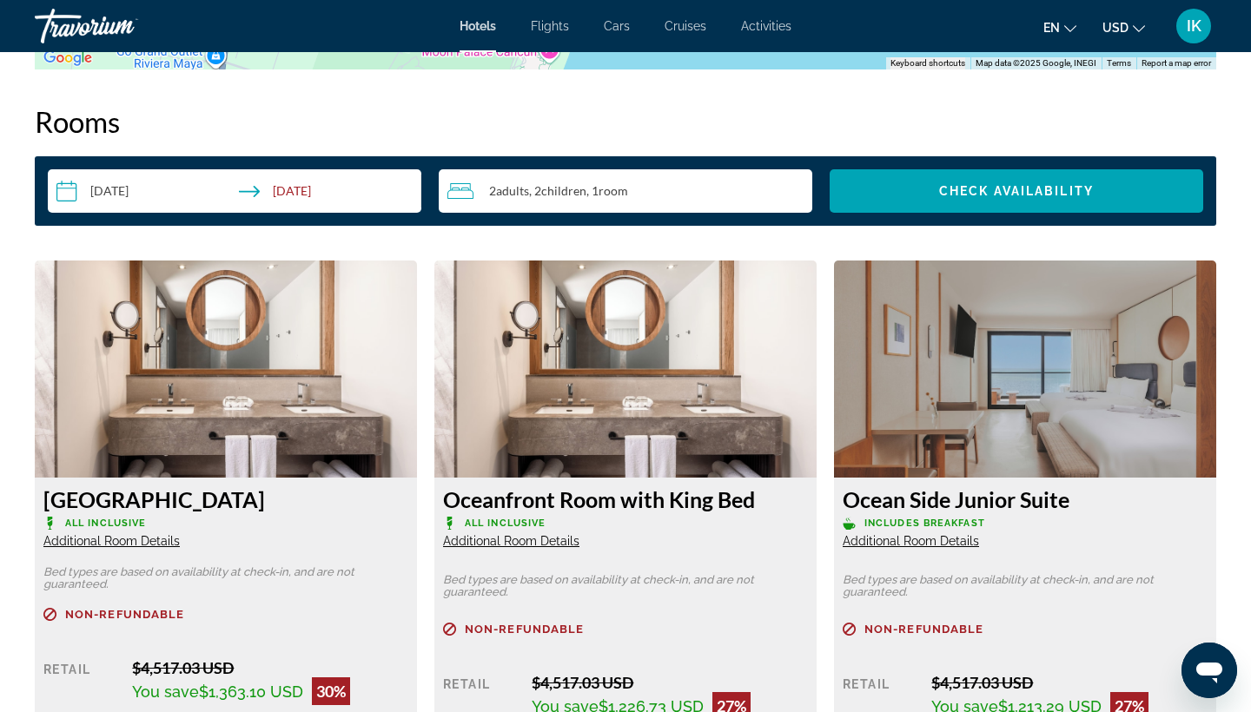
click at [267, 195] on input "**********" at bounding box center [238, 193] width 381 height 49
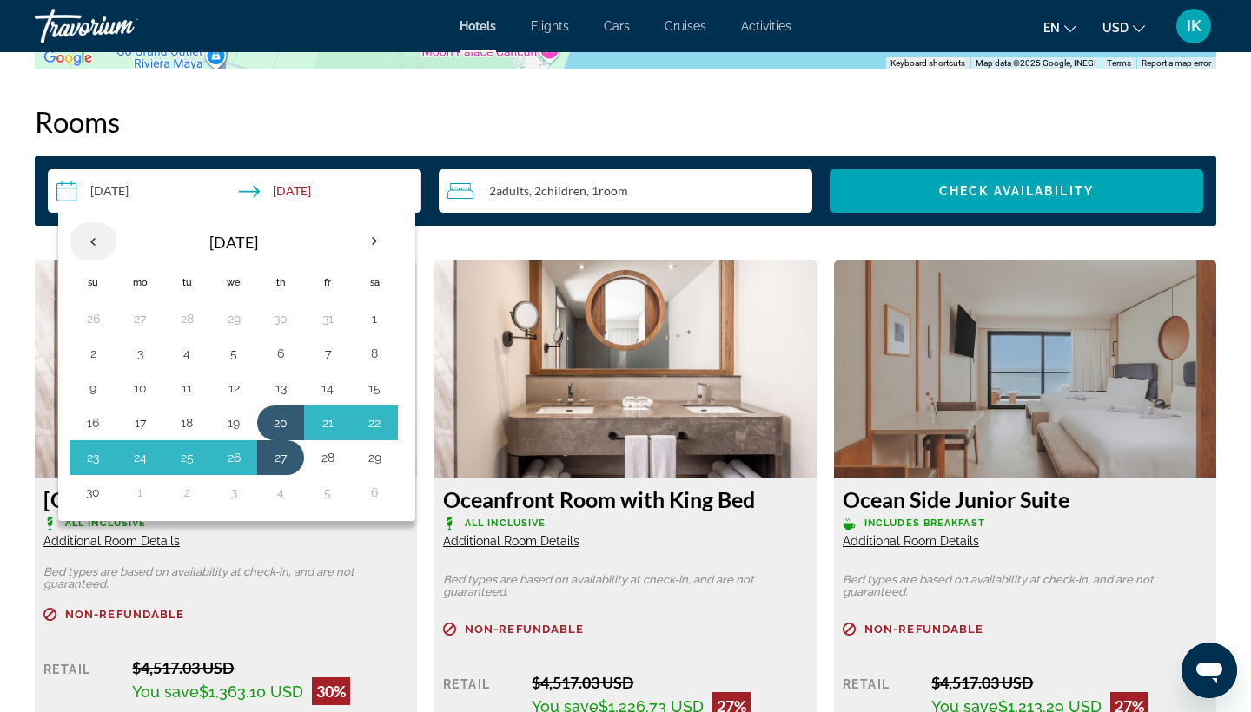
click at [95, 239] on th "Previous month" at bounding box center [93, 241] width 47 height 38
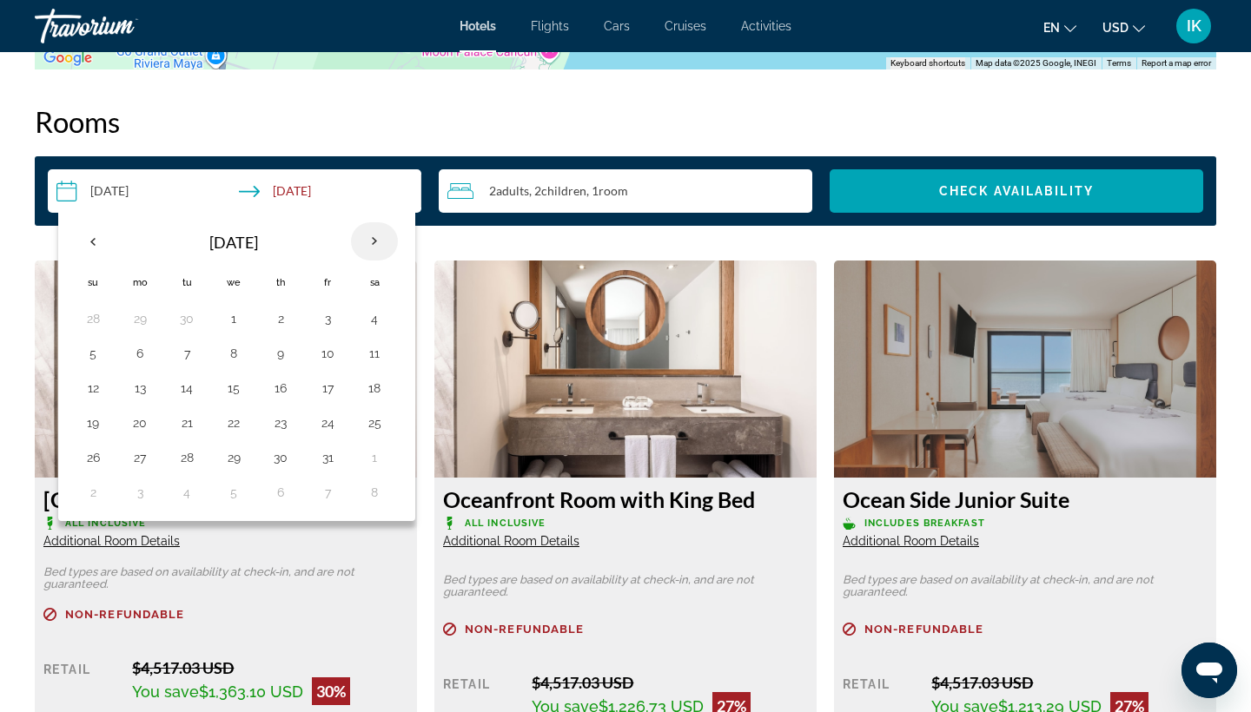
click at [385, 244] on th "Next month" at bounding box center [374, 241] width 47 height 38
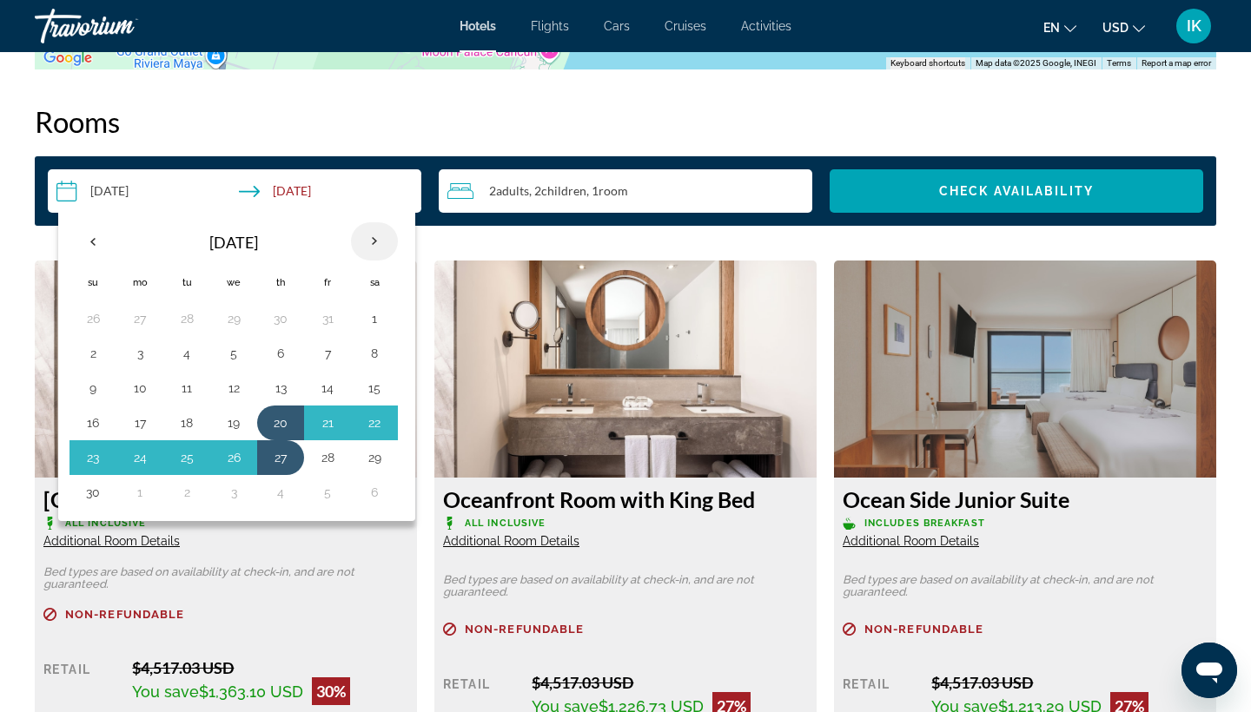
click at [384, 247] on th "Next month" at bounding box center [374, 241] width 47 height 38
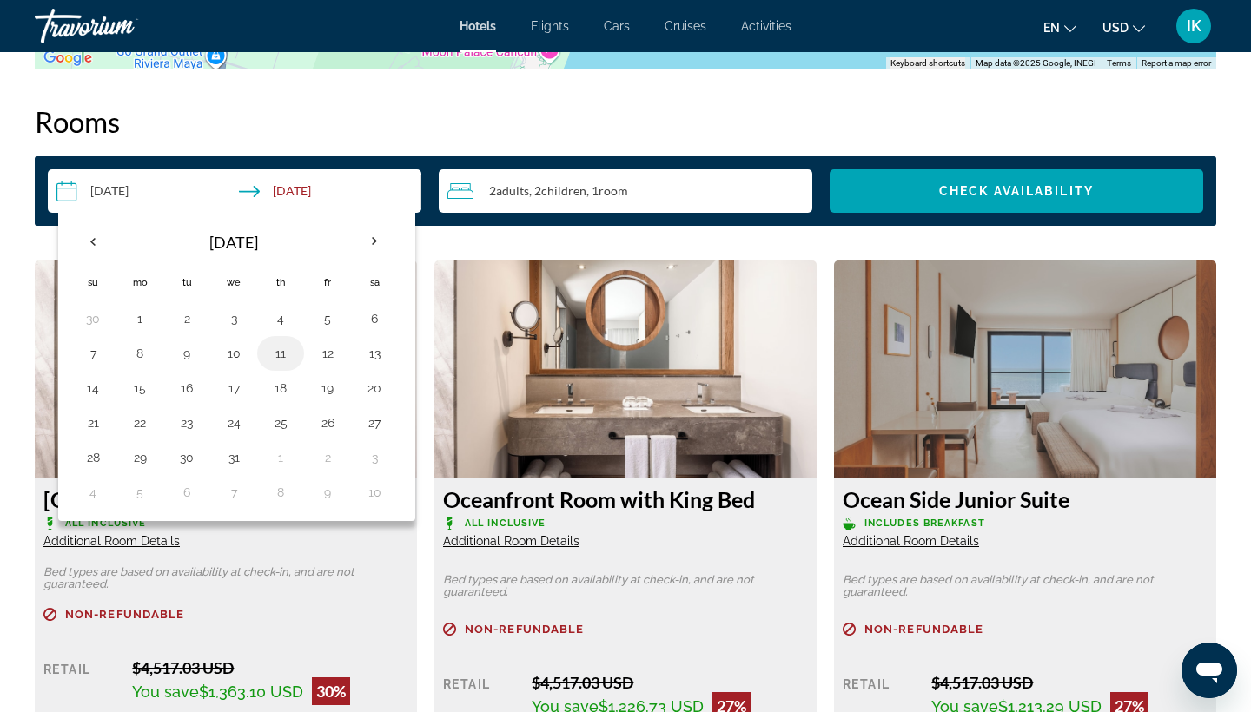
click at [293, 354] on button "11" at bounding box center [281, 353] width 28 height 24
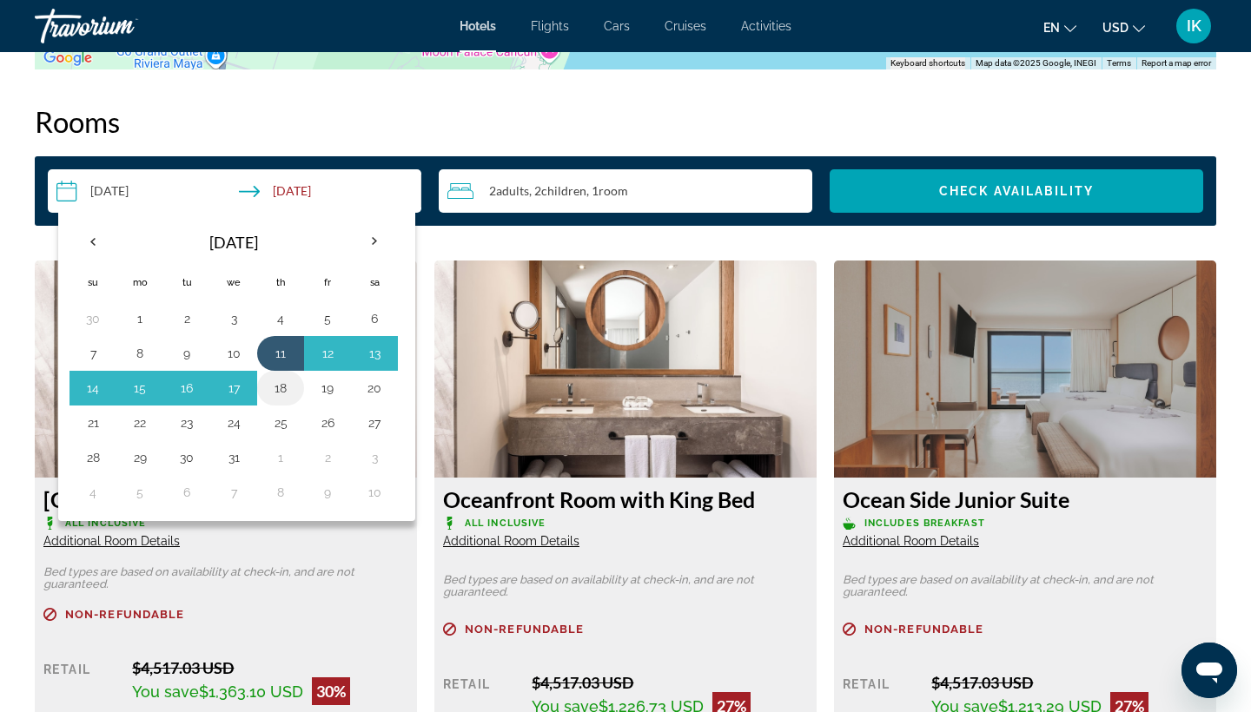
click at [283, 395] on button "18" at bounding box center [281, 388] width 28 height 24
type input "**********"
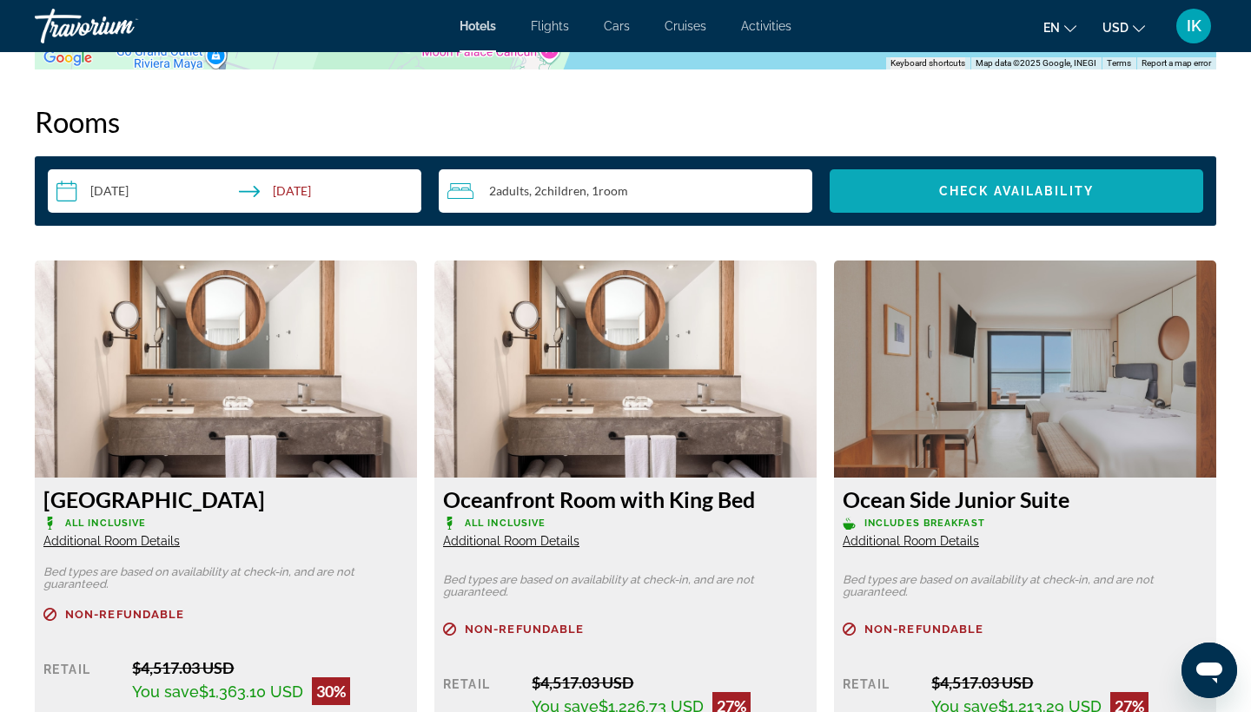
click at [929, 190] on span "Search widget" at bounding box center [1017, 191] width 374 height 42
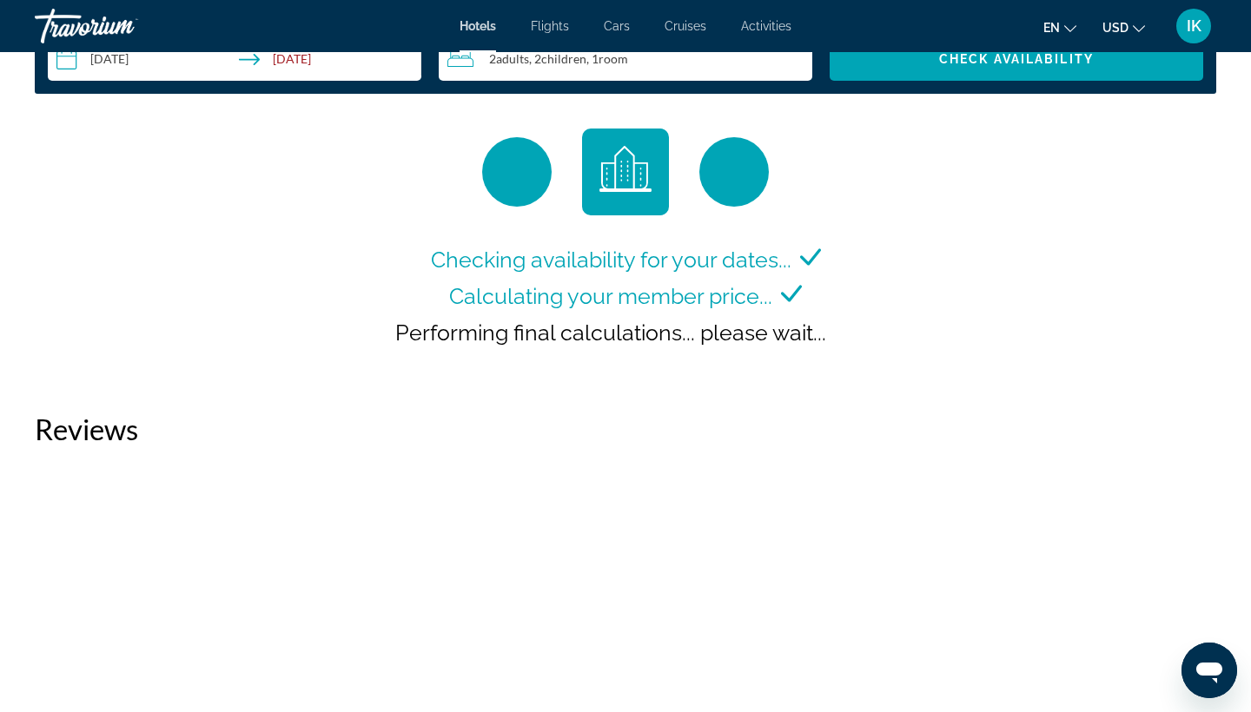
scroll to position [2333, 0]
